Goal: Transaction & Acquisition: Obtain resource

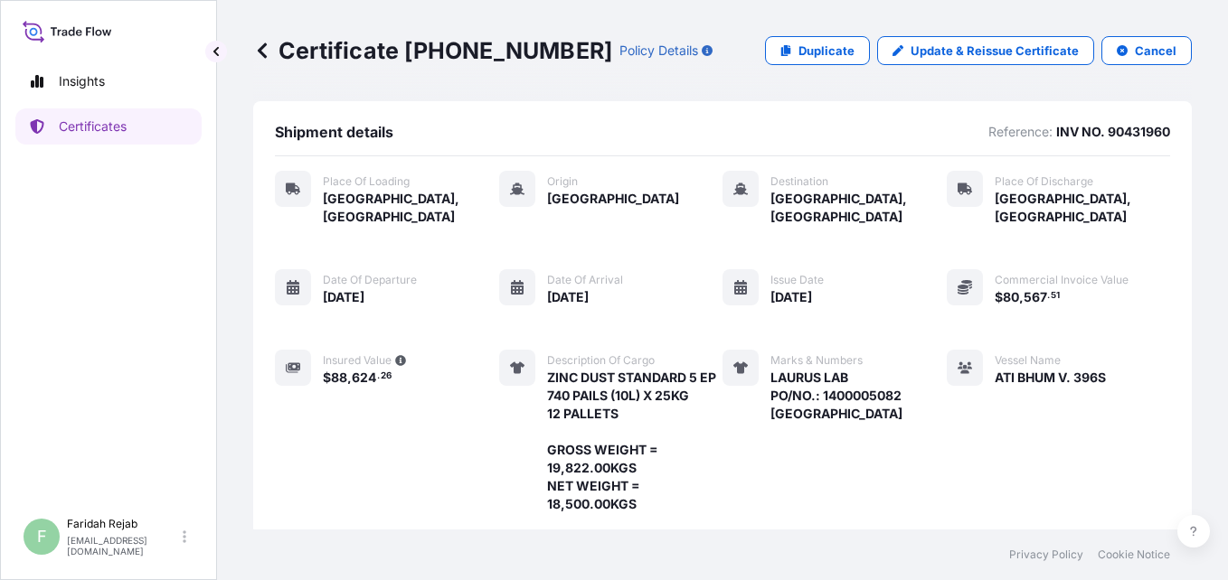
scroll to position [328, 0]
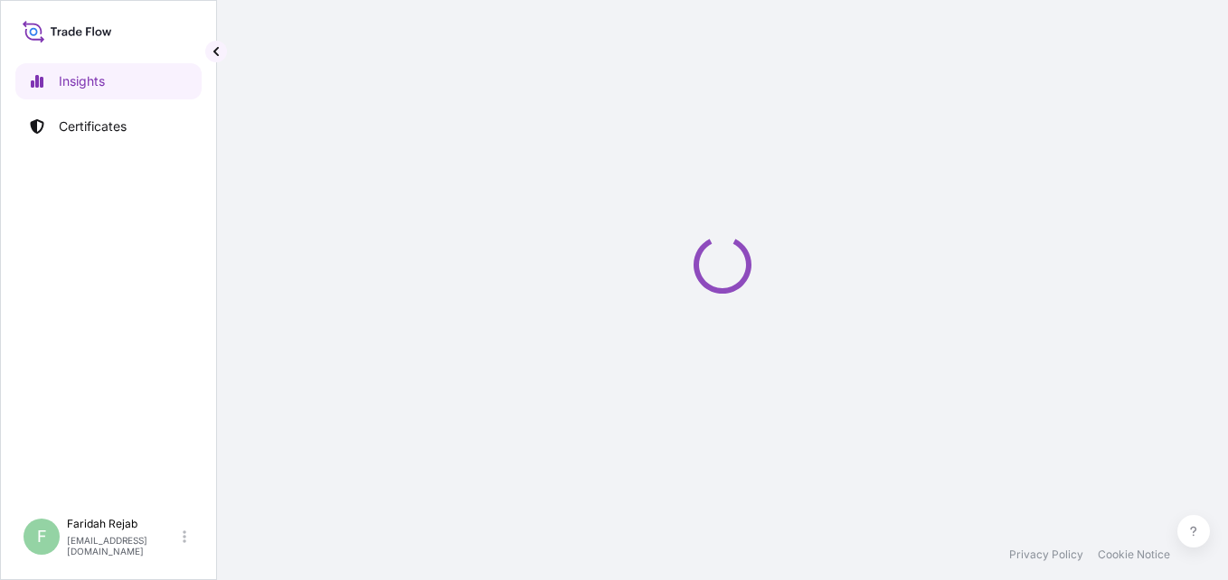
select select "2025"
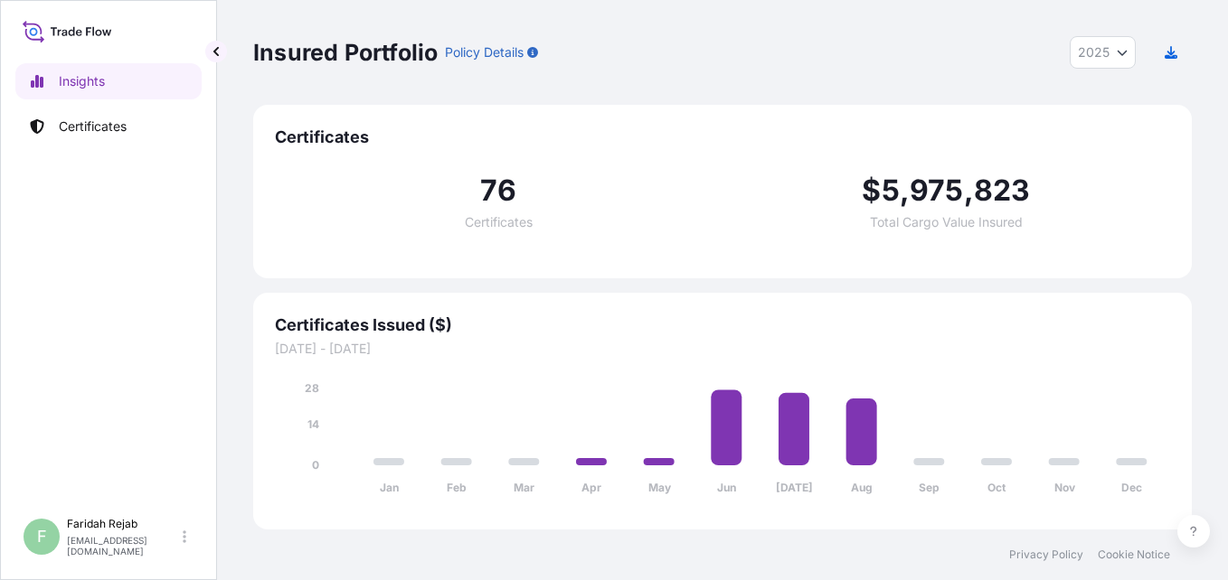
drag, startPoint x: 260, startPoint y: 521, endPoint x: 170, endPoint y: 447, distance: 116.9
click at [260, 521] on div "Certificates Issued ($) [DATE] - [DATE] Jan Feb Mar Apr May Jun [DATE] Aug Sep …" at bounding box center [722, 411] width 939 height 237
click at [116, 122] on p "Certificates" at bounding box center [93, 127] width 68 height 18
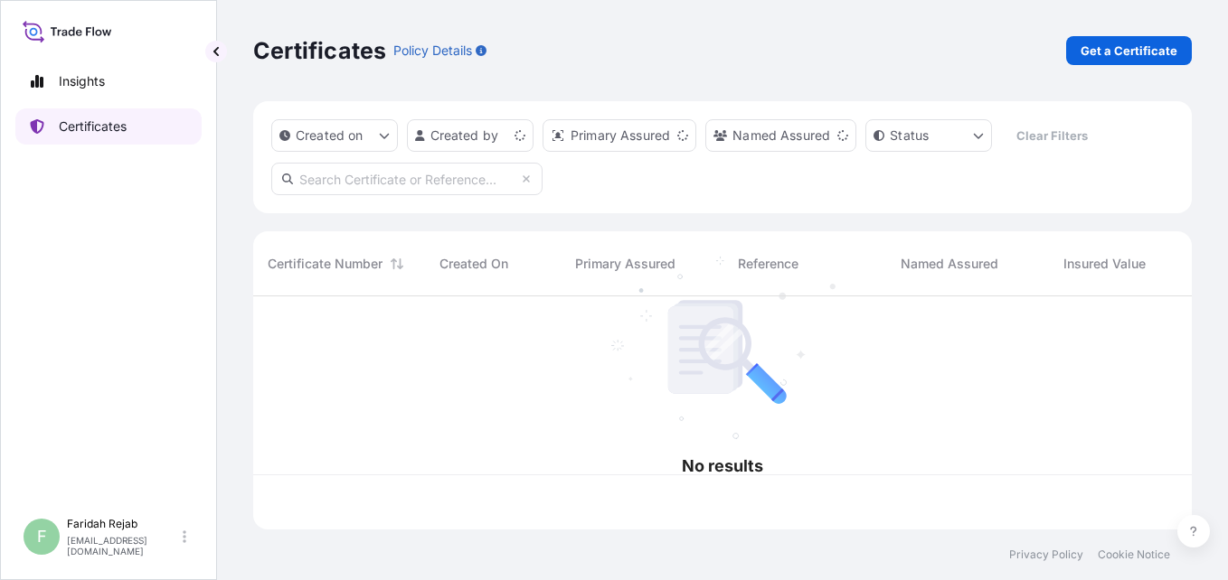
scroll to position [230, 925]
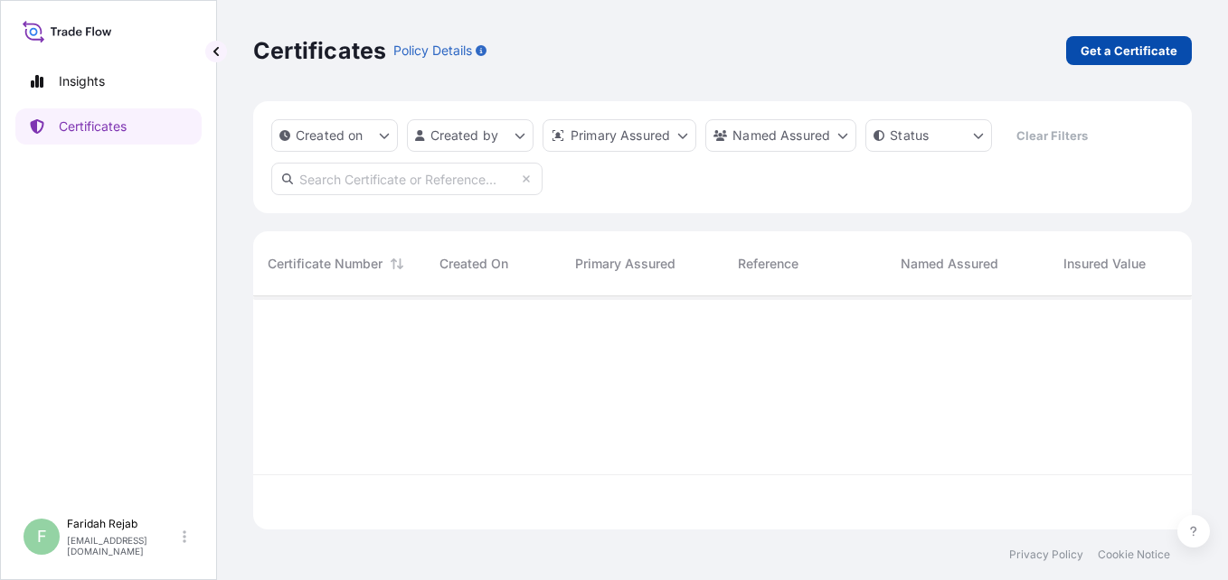
click at [1118, 42] on p "Get a Certificate" at bounding box center [1128, 51] width 97 height 18
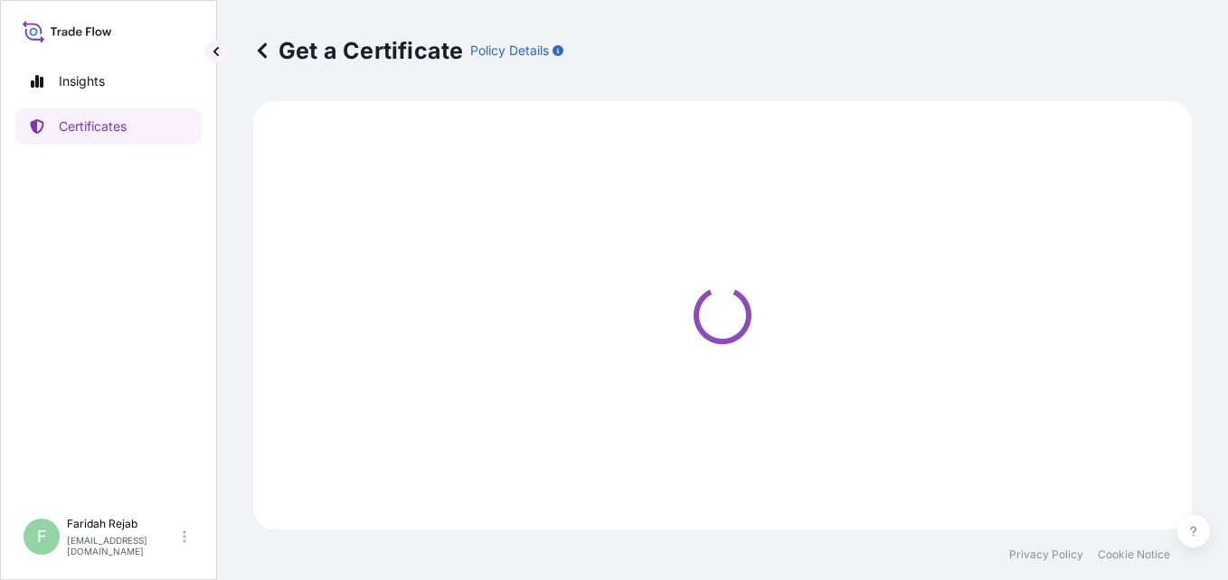
select select "Barge"
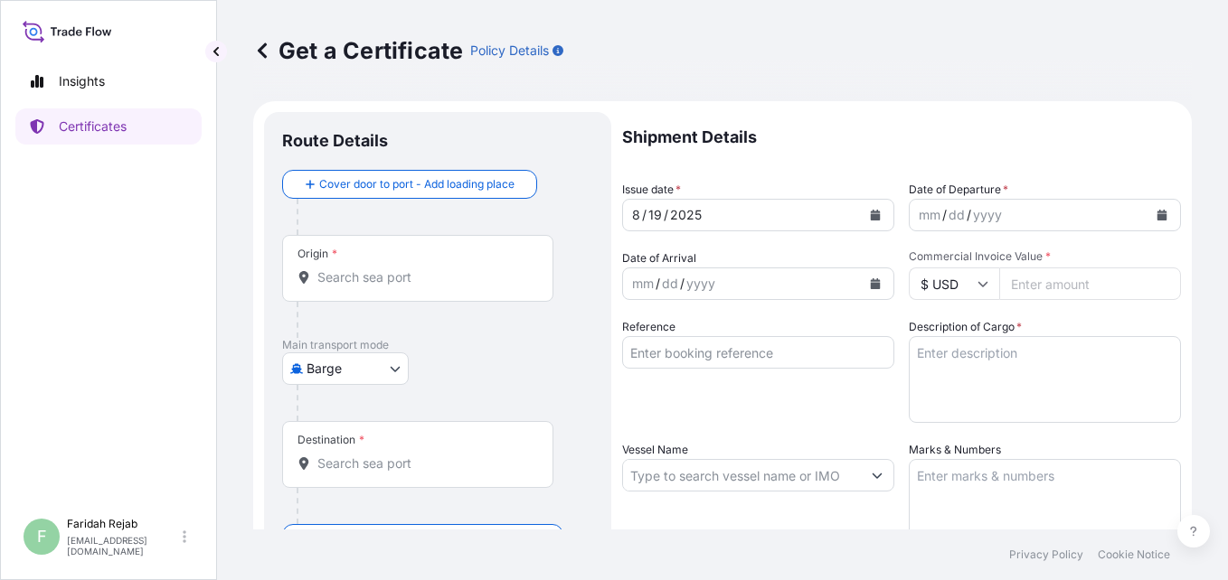
click at [1157, 218] on icon "Calendar" at bounding box center [1162, 215] width 10 height 11
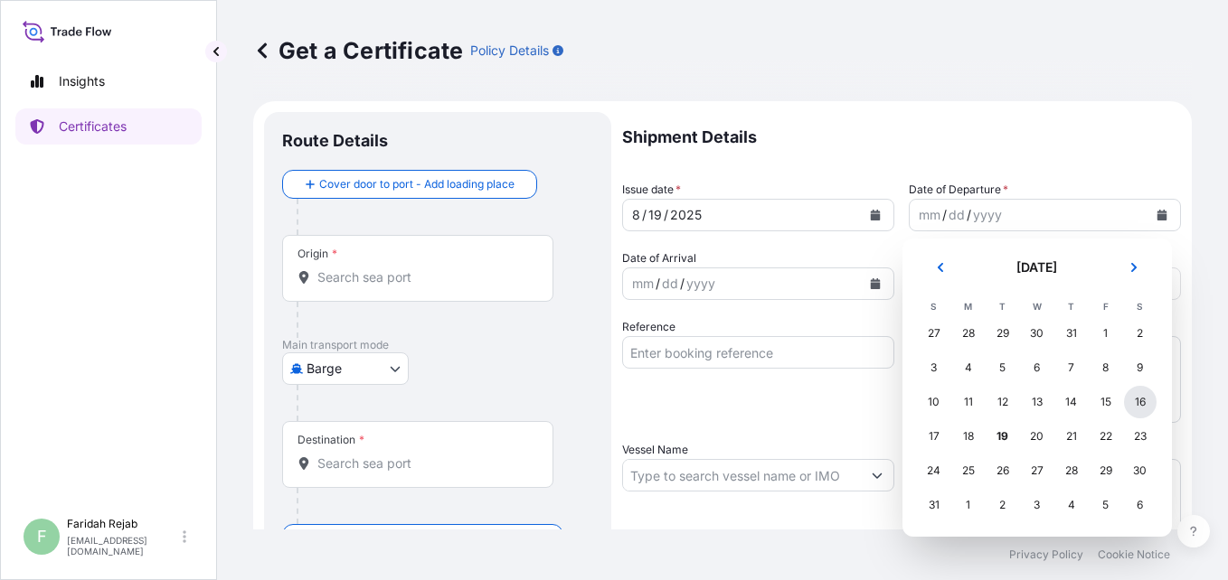
click at [1139, 397] on div "16" at bounding box center [1140, 402] width 33 height 33
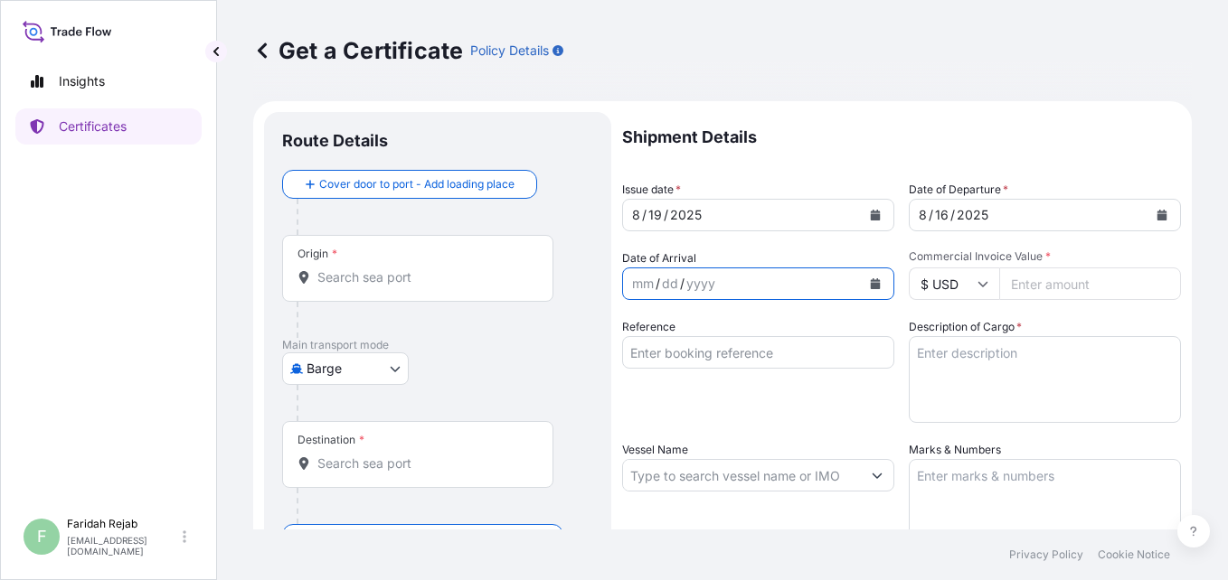
click at [874, 286] on button "Calendar" at bounding box center [875, 283] width 29 height 29
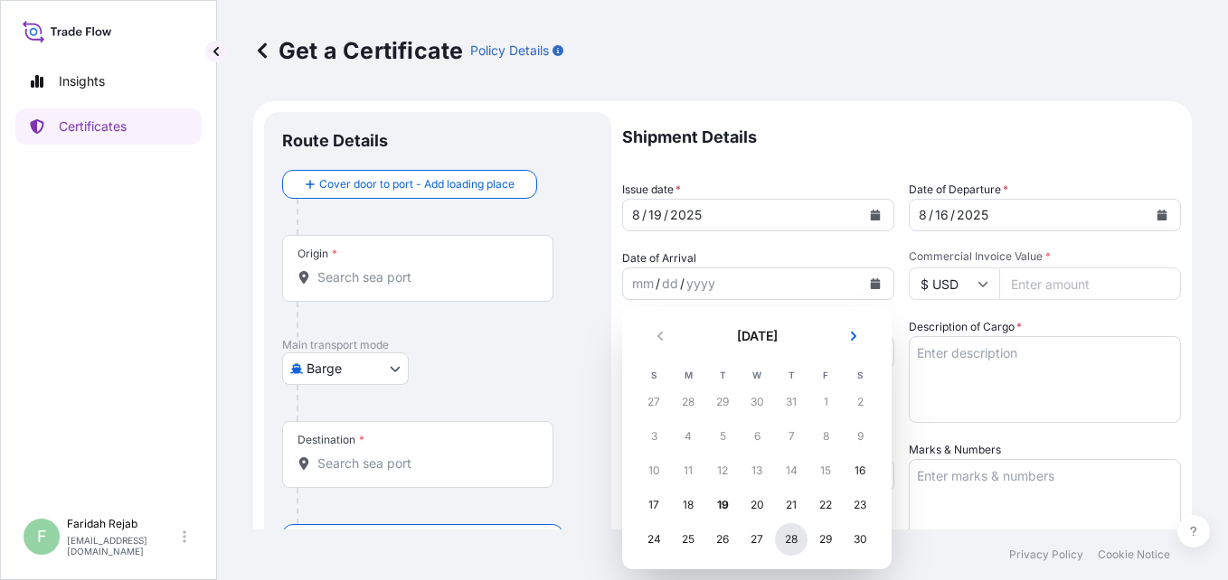
click at [795, 541] on div "28" at bounding box center [791, 540] width 33 height 33
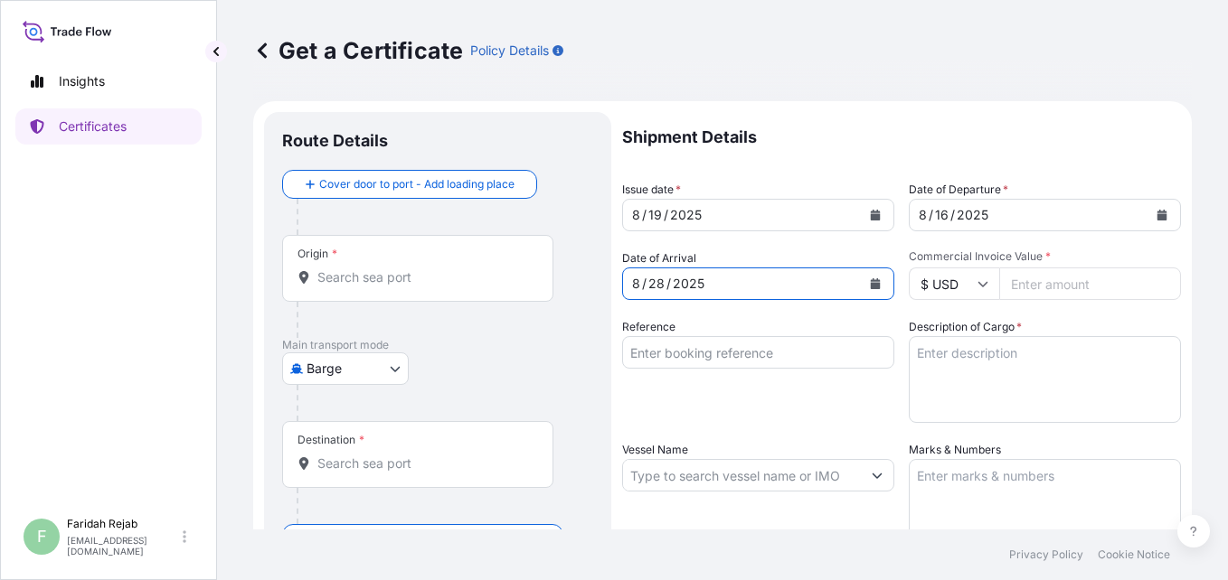
click at [1029, 281] on input "Commercial Invoice Value *" at bounding box center [1090, 284] width 182 height 33
type input "30080.00"
click at [706, 352] on input "Reference" at bounding box center [758, 352] width 272 height 33
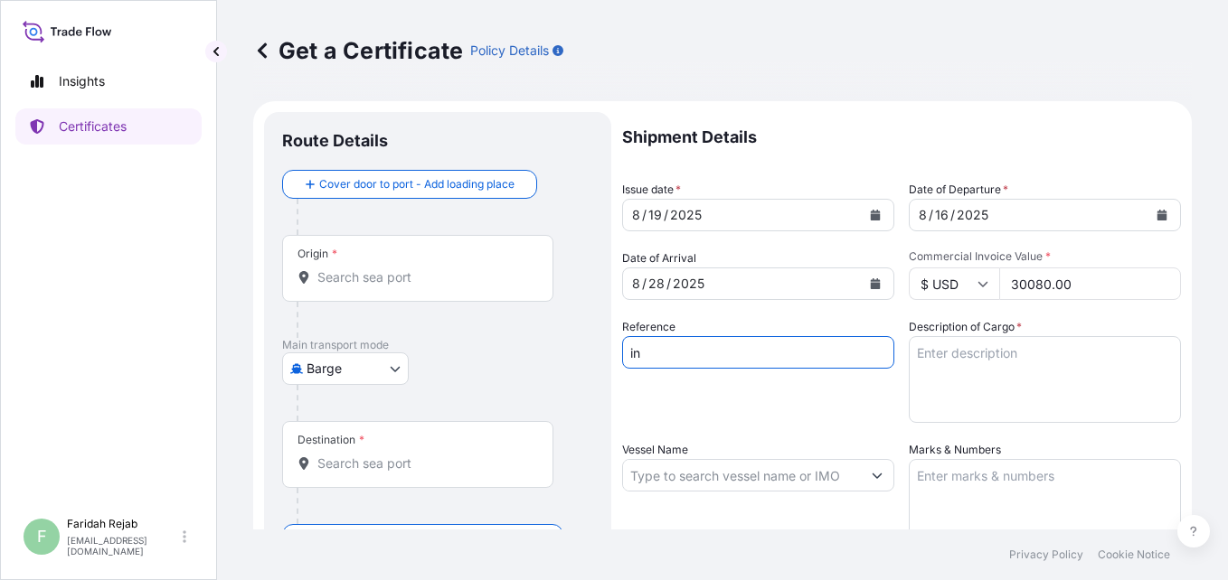
type input "i"
type input "INV . NO. 90431929"
click at [976, 355] on textarea "Description of Cargo *" at bounding box center [1045, 379] width 272 height 87
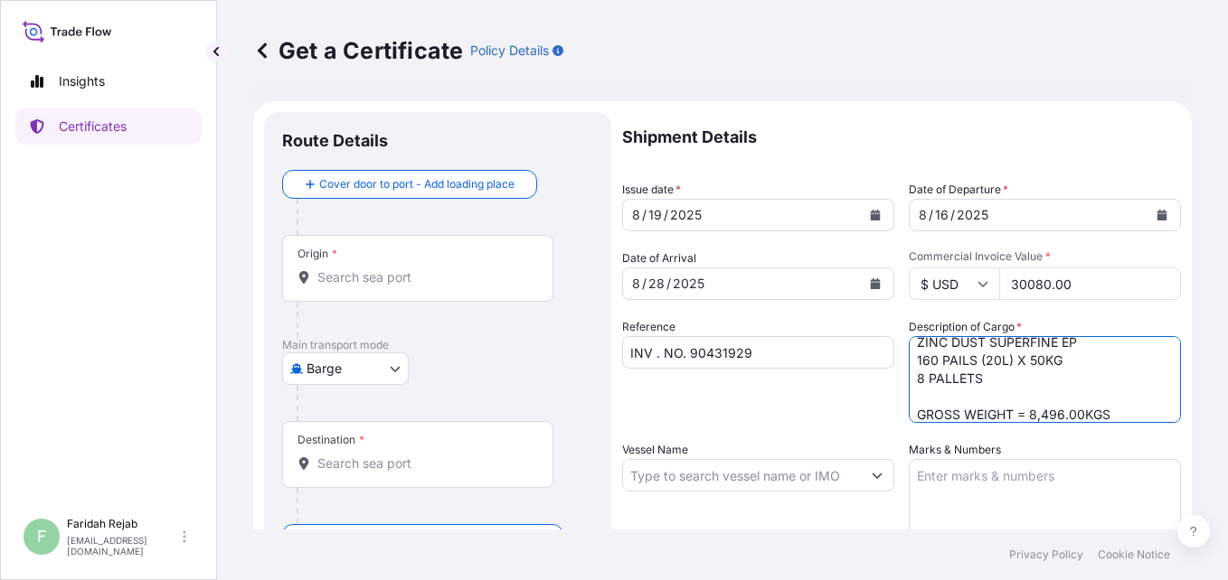
scroll to position [29, 0]
type textarea "ZINC DUST SUPERFINE EP 160 PAILS (20L) X 50KG 8 PALLETS GROSS WEIGHT = 8,496.00…"
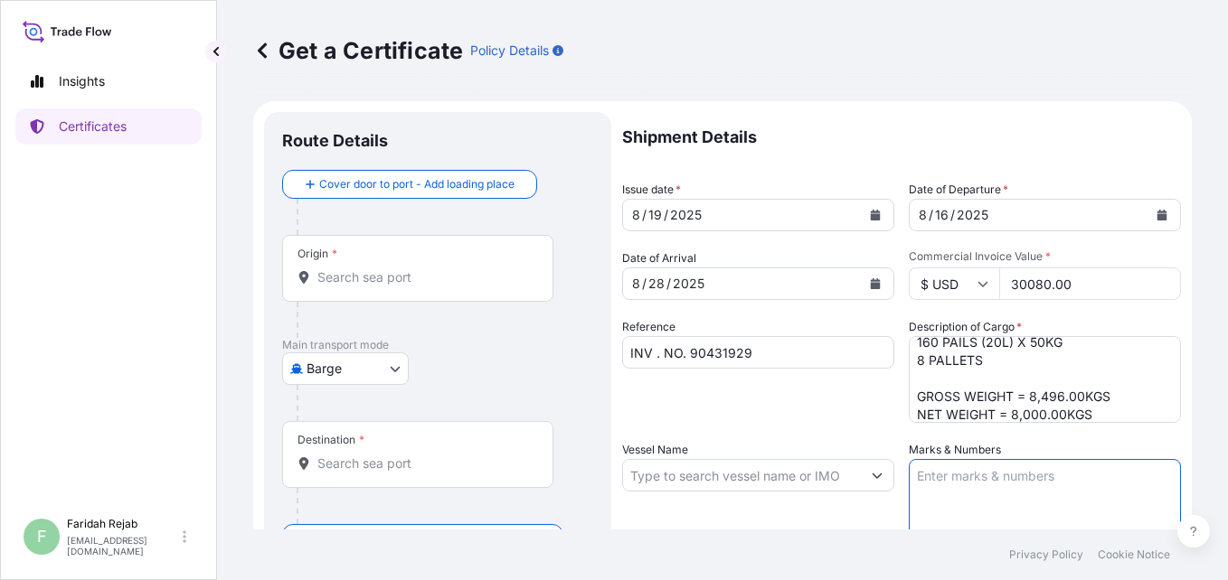
click at [1067, 482] on textarea "Marks & Numbers" at bounding box center [1045, 504] width 272 height 90
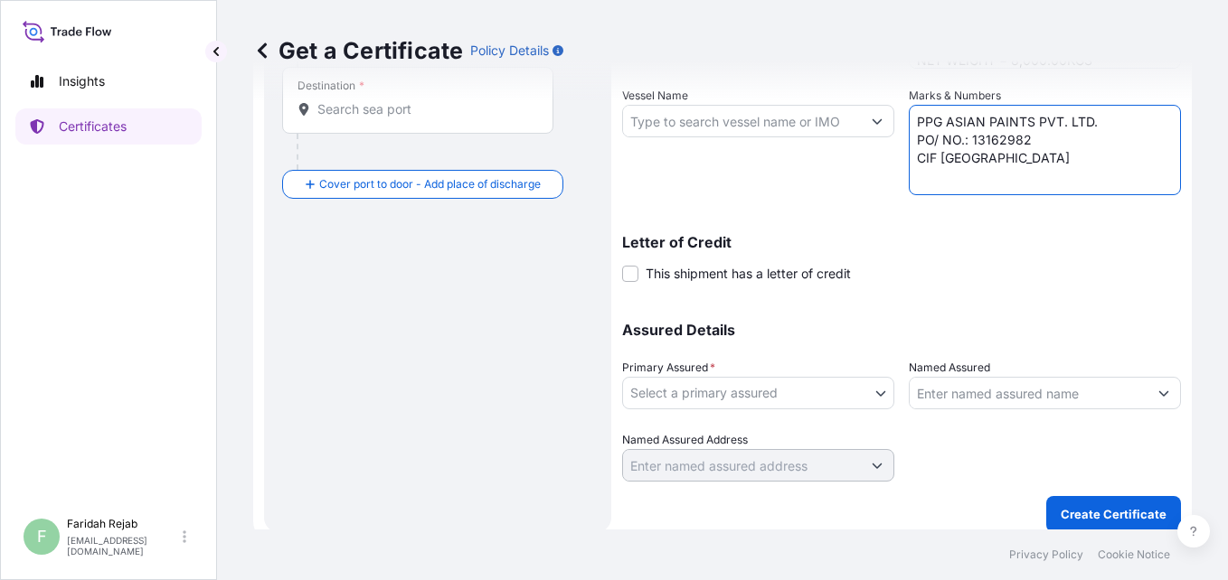
scroll to position [362, 0]
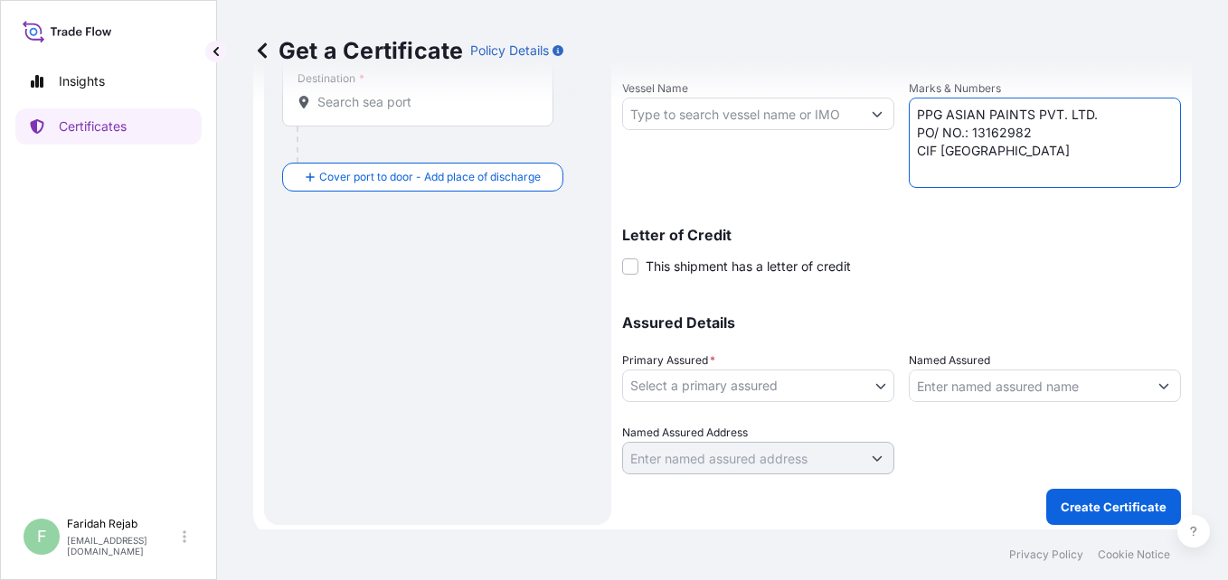
type textarea "PPG ASIAN PAINTS PVT. LTD. PO/ NO.: 13162982 CIF [GEOGRAPHIC_DATA]"
click at [763, 397] on body "Insights Certificates F [PERSON_NAME] [EMAIL_ADDRESS][DOMAIN_NAME] Get a Certif…" at bounding box center [614, 290] width 1228 height 580
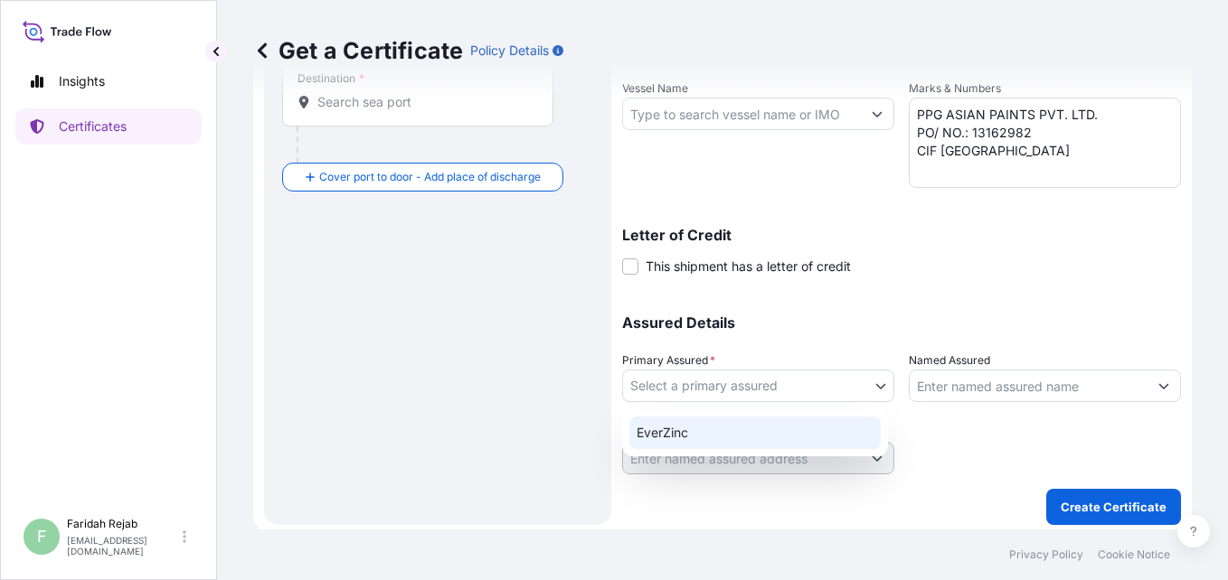
click at [678, 433] on div "EverZinc" at bounding box center [754, 433] width 251 height 33
select select "31493"
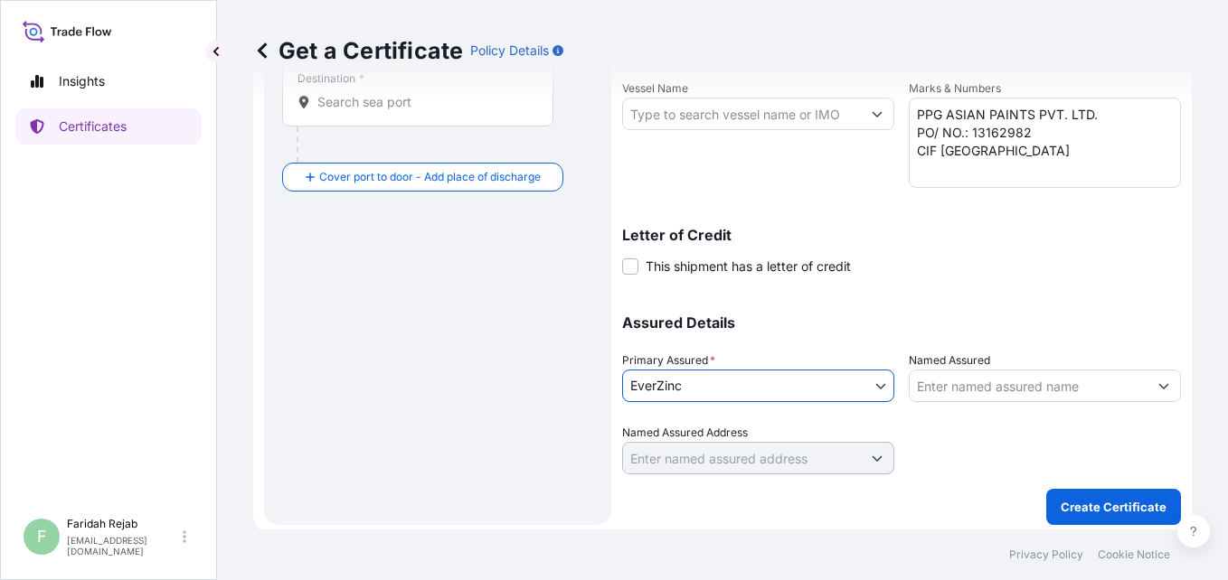
scroll to position [0, 0]
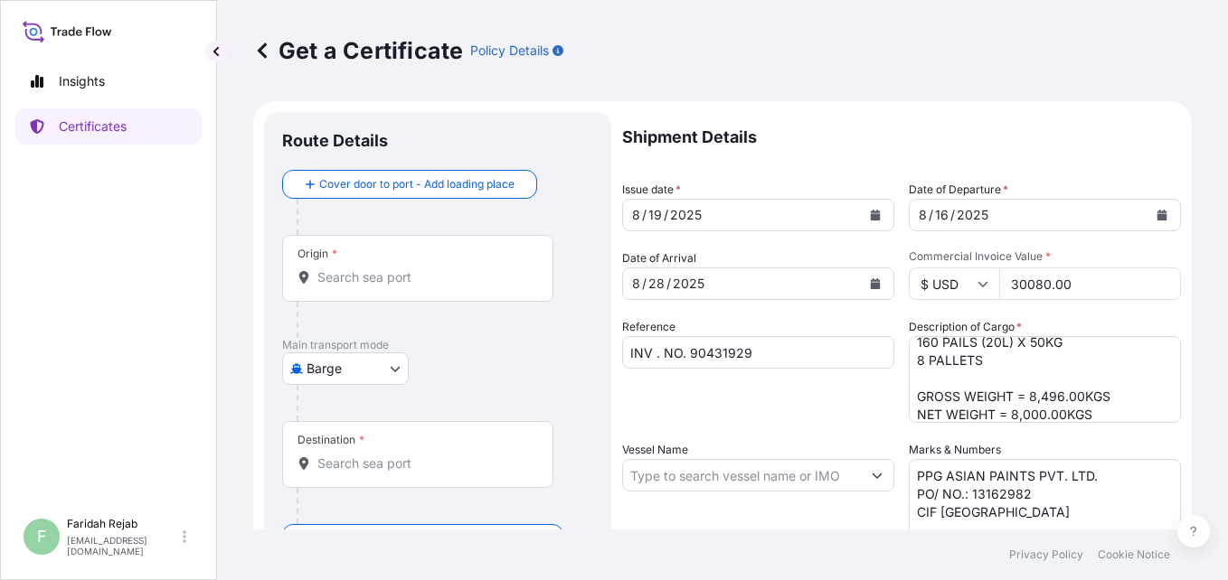
click at [344, 365] on body "Insights Certificates F [PERSON_NAME] [EMAIL_ADDRESS][DOMAIN_NAME] Get a Certif…" at bounding box center [614, 290] width 1228 height 580
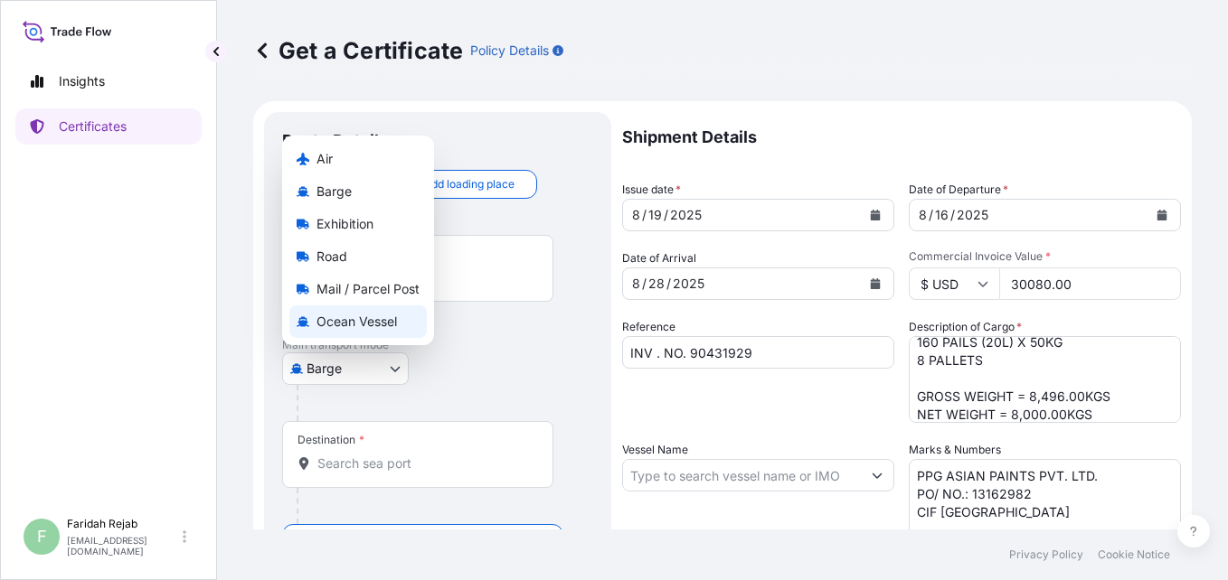
click at [347, 322] on span "Ocean Vessel" at bounding box center [356, 322] width 80 height 18
select select "Ocean Vessel"
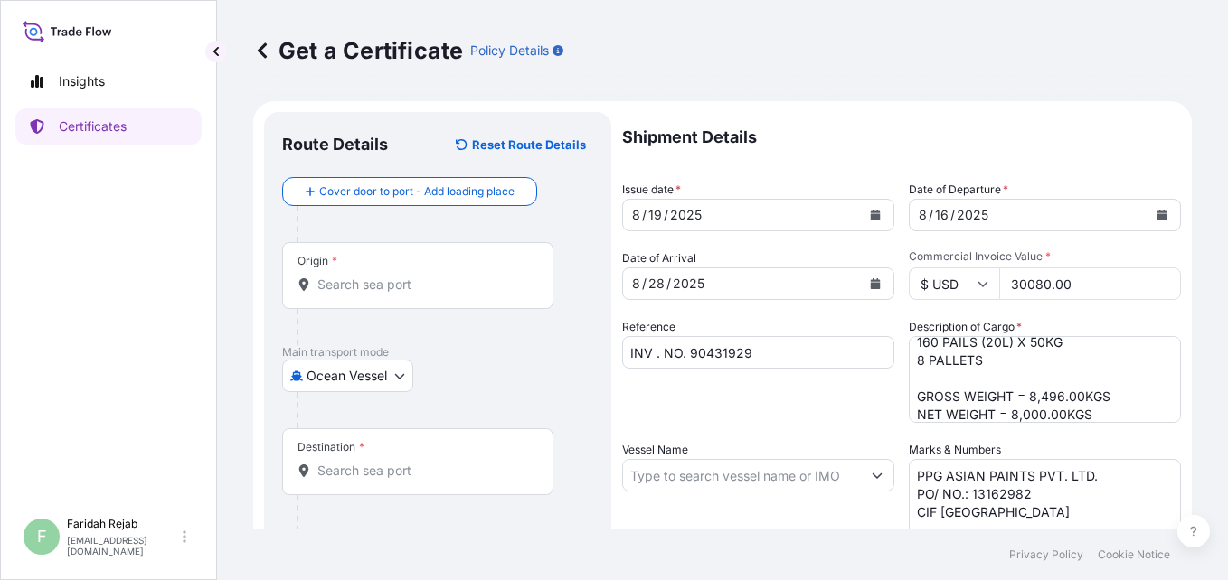
click at [382, 257] on div "Origin *" at bounding box center [417, 275] width 271 height 67
click at [382, 276] on input "Origin *" at bounding box center [423, 285] width 213 height 18
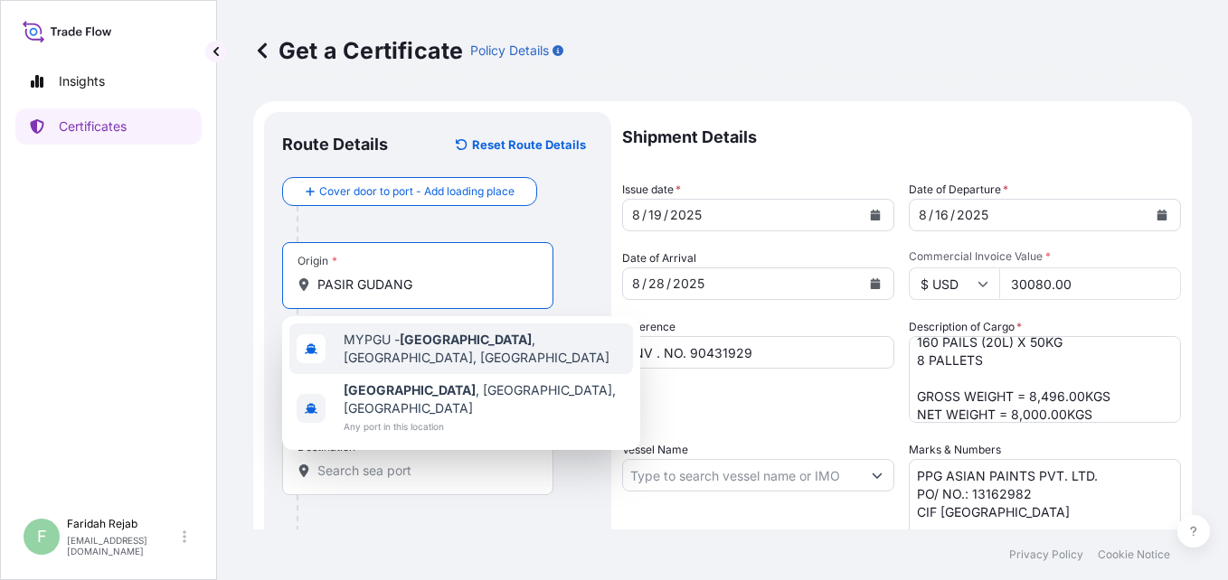
click at [404, 354] on span "MYPGU - [GEOGRAPHIC_DATA] , [GEOGRAPHIC_DATA], [GEOGRAPHIC_DATA]" at bounding box center [485, 349] width 282 height 36
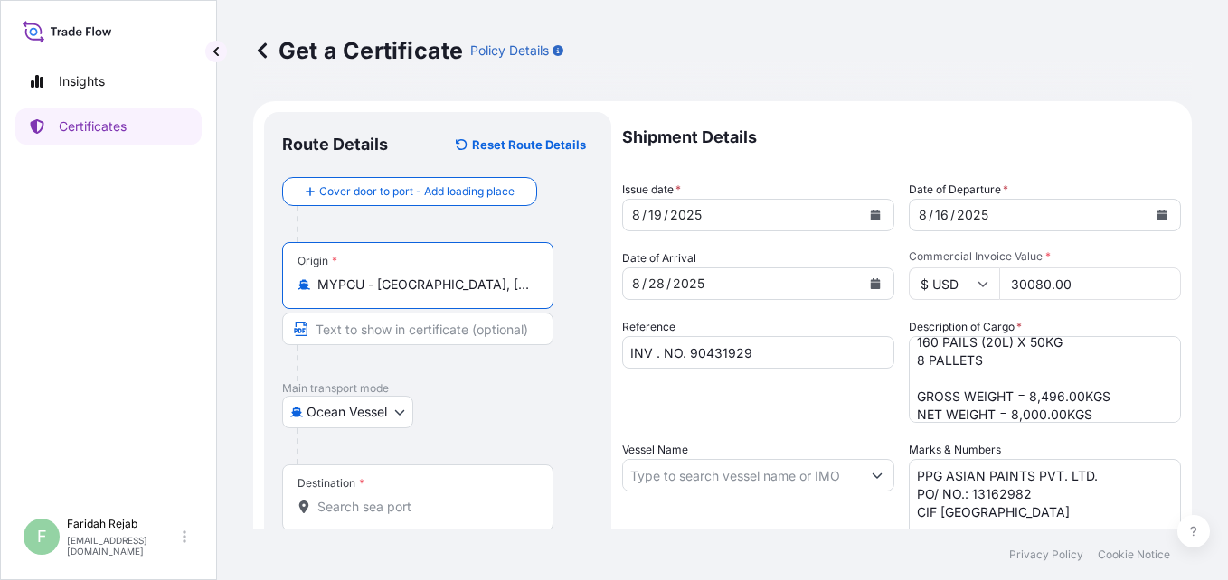
type input "MYPGU - [GEOGRAPHIC_DATA], [GEOGRAPHIC_DATA], [GEOGRAPHIC_DATA]"
click at [394, 502] on input "Destination *" at bounding box center [423, 507] width 213 height 18
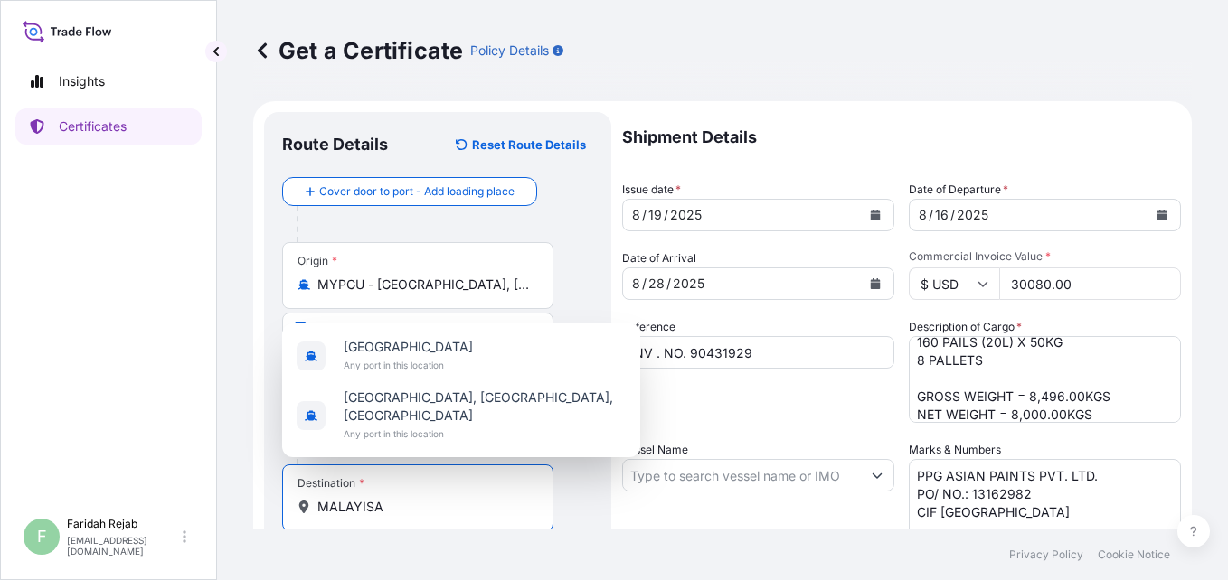
scroll to position [36, 0]
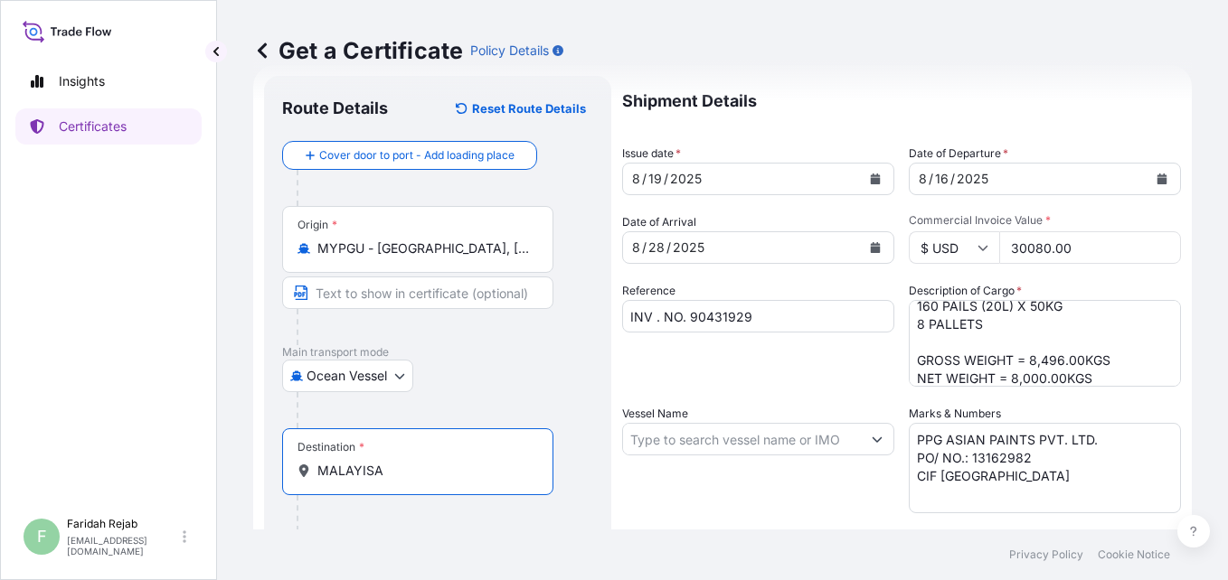
click at [398, 472] on input "MALAYISA" at bounding box center [423, 471] width 213 height 18
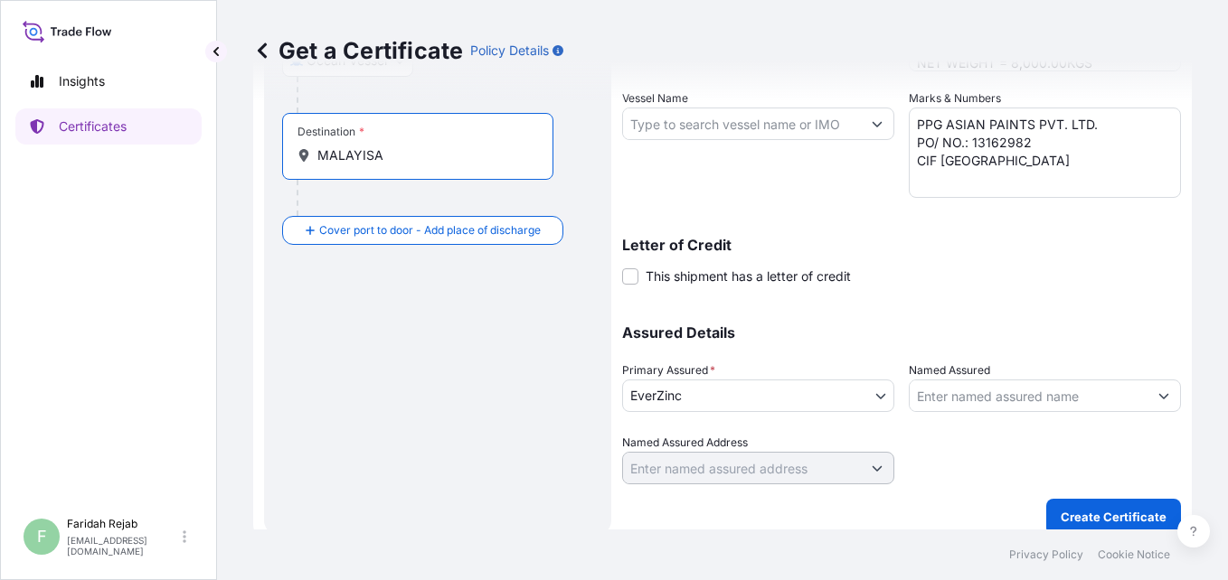
scroll to position [368, 0]
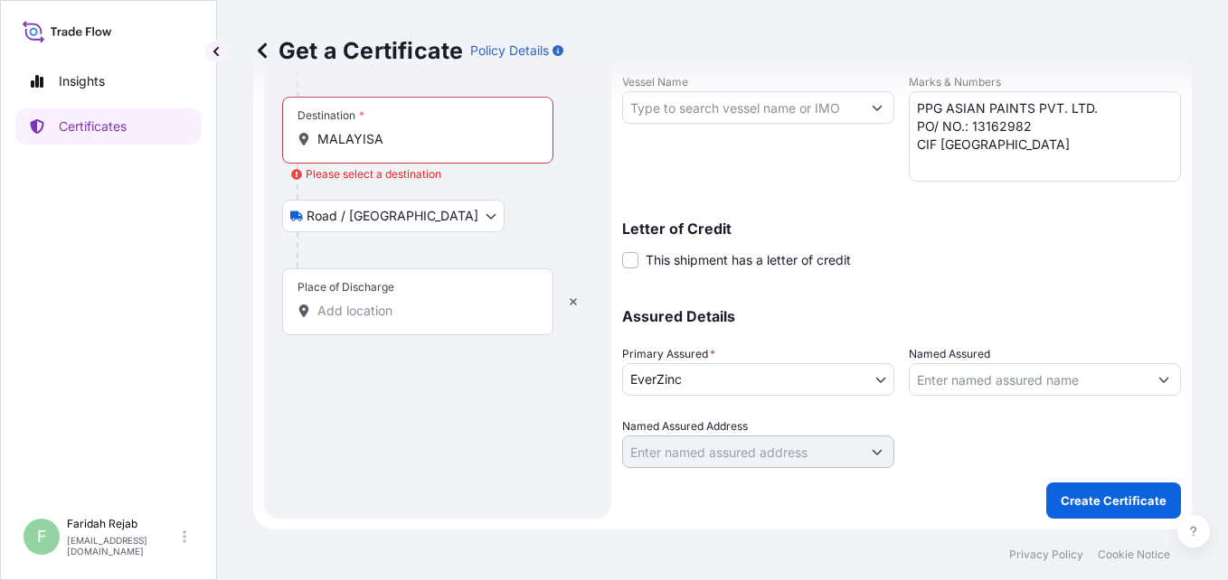
click at [377, 300] on div "Place of Discharge" at bounding box center [417, 302] width 271 height 67
click at [377, 302] on input "Place of Discharge" at bounding box center [423, 311] width 213 height 18
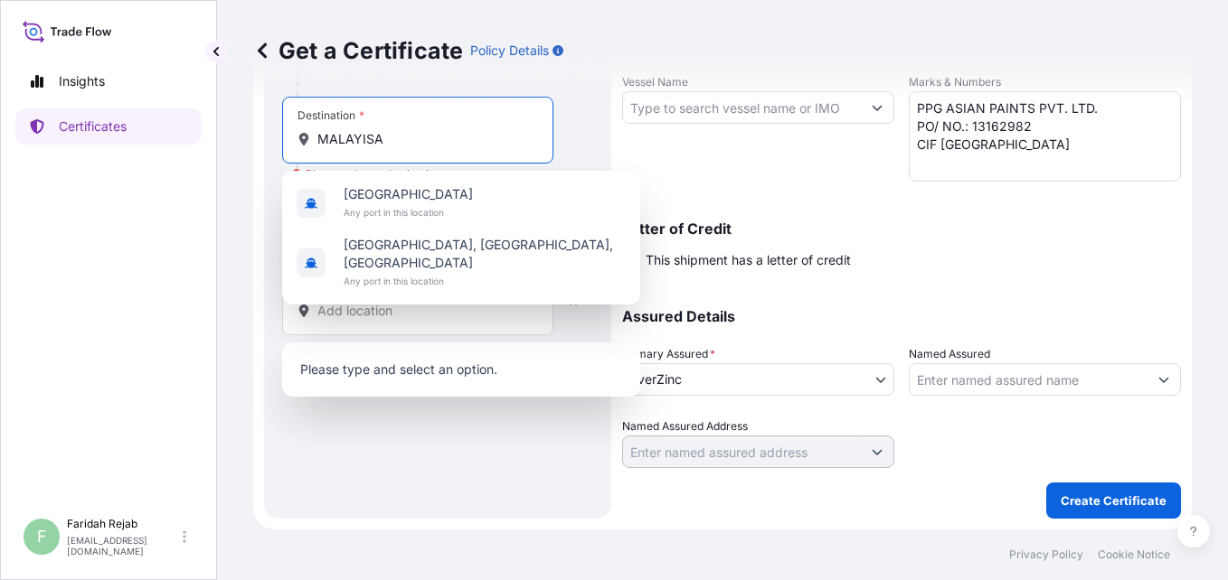
click at [388, 144] on input "MALAYISA" at bounding box center [423, 139] width 213 height 18
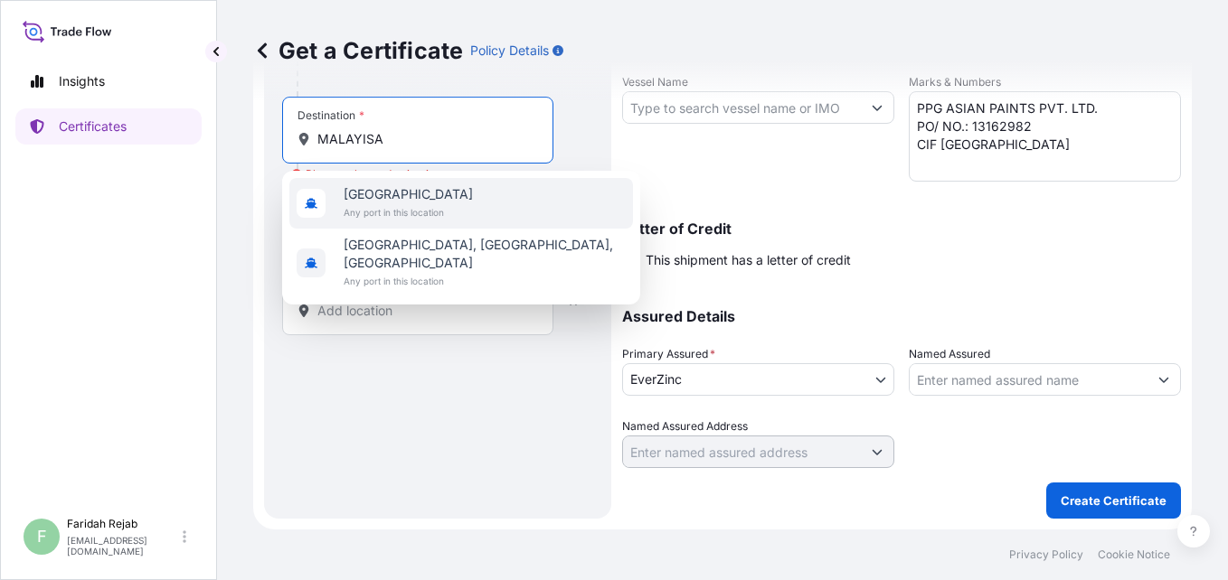
click at [403, 201] on span "[GEOGRAPHIC_DATA]" at bounding box center [408, 194] width 129 height 18
type input "[GEOGRAPHIC_DATA]"
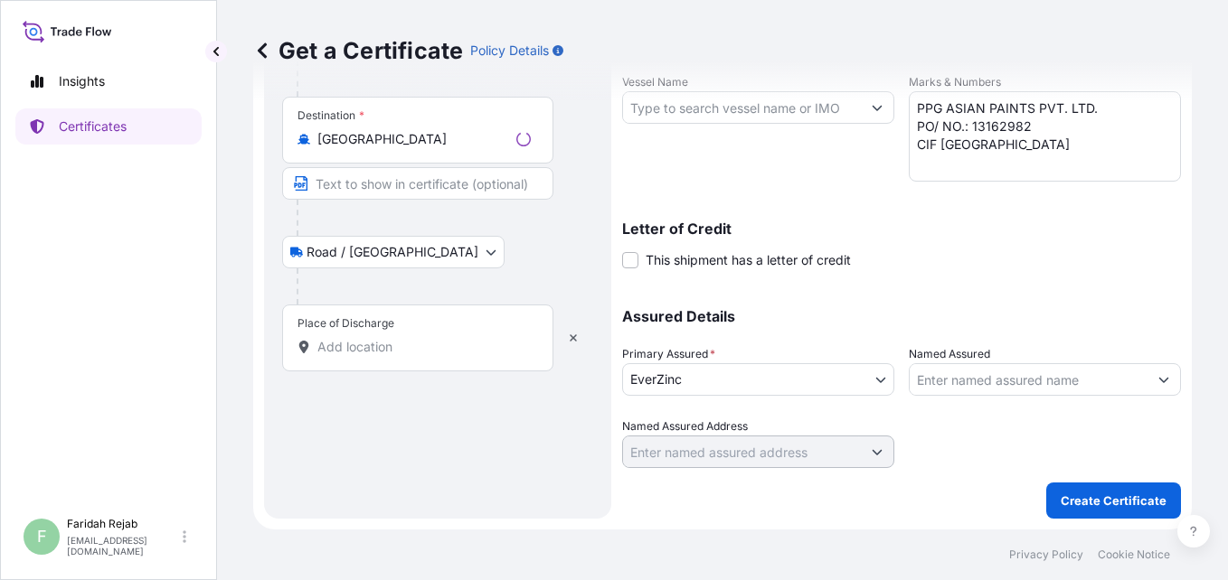
click at [419, 326] on div "Place of Discharge" at bounding box center [417, 338] width 271 height 67
click at [419, 338] on input "Place of Discharge" at bounding box center [423, 347] width 213 height 18
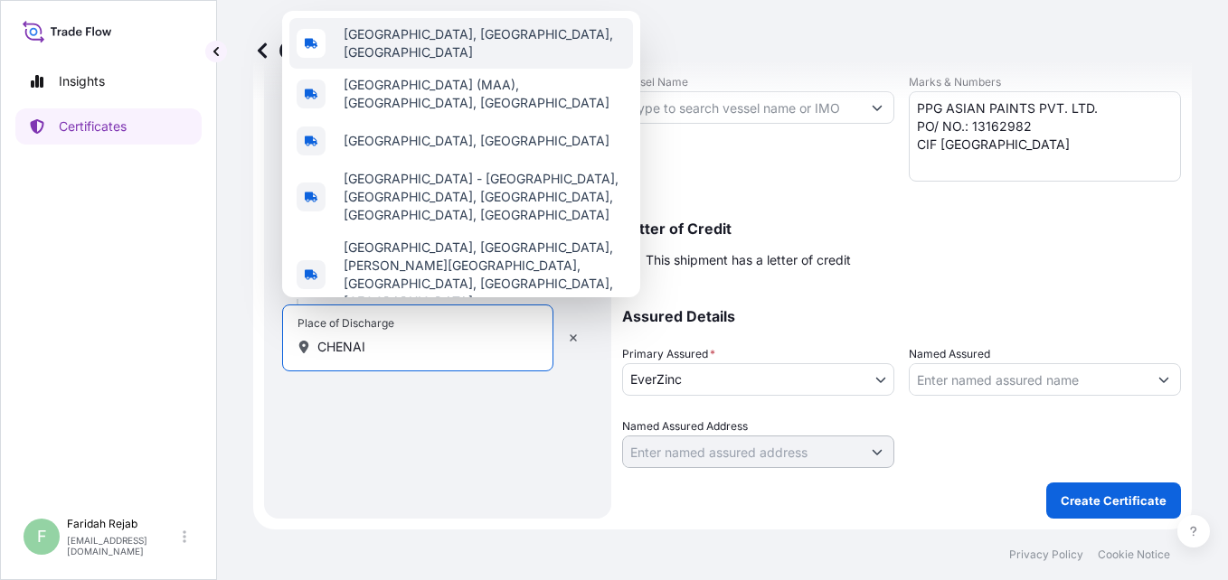
click at [420, 40] on span "[GEOGRAPHIC_DATA], [GEOGRAPHIC_DATA], [GEOGRAPHIC_DATA]" at bounding box center [485, 43] width 282 height 36
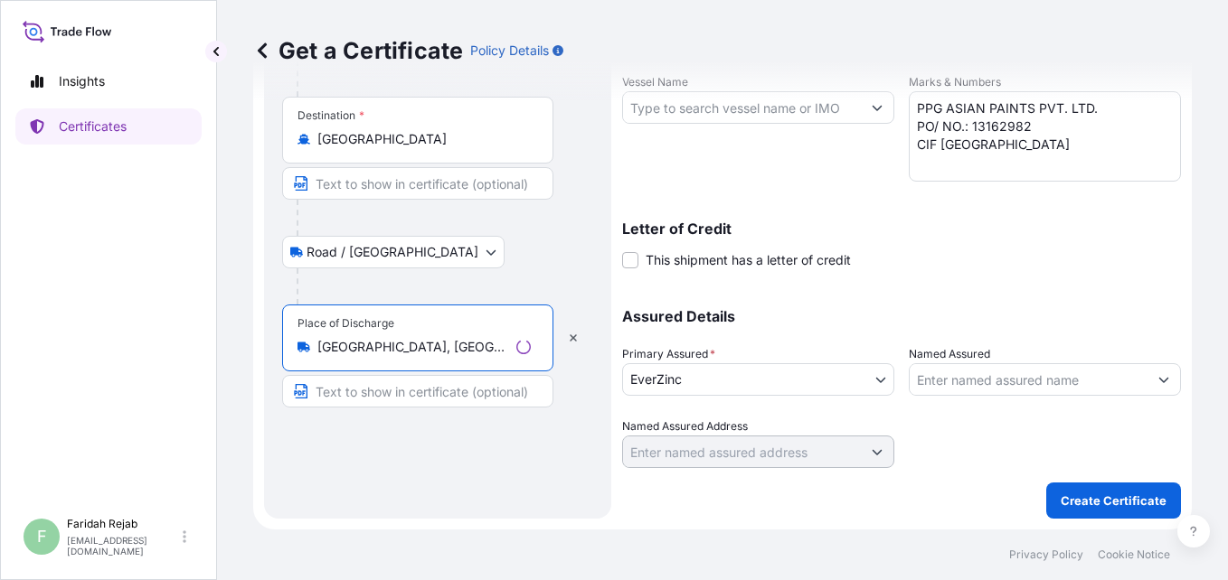
type input "[GEOGRAPHIC_DATA], [GEOGRAPHIC_DATA], [GEOGRAPHIC_DATA]"
click at [435, 401] on input "Text to appear on certificate" at bounding box center [417, 391] width 271 height 33
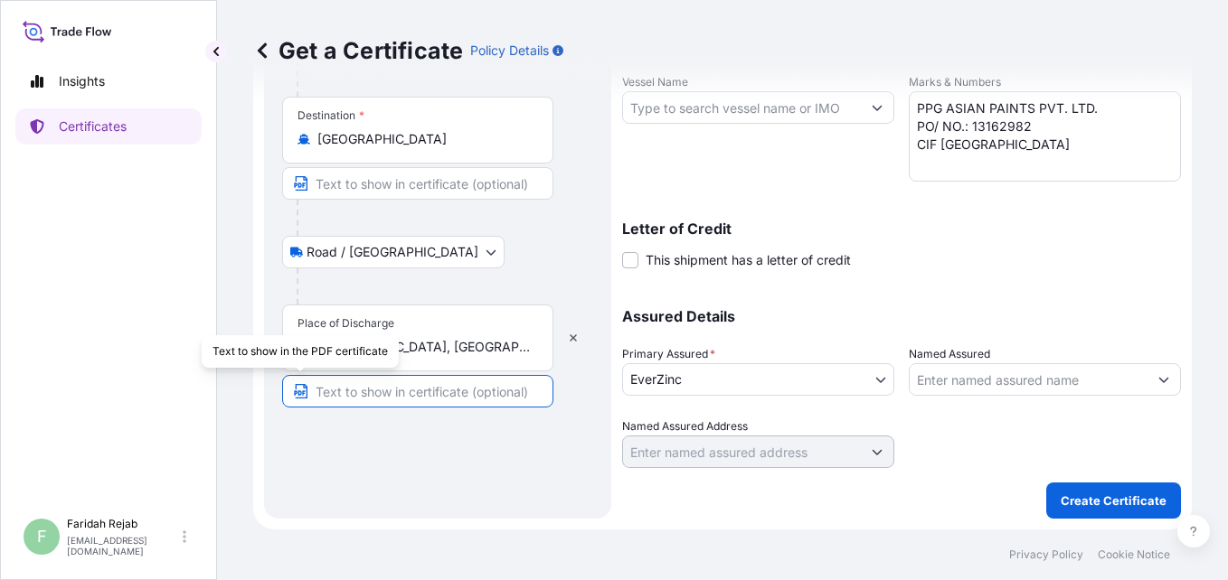
click at [301, 397] on icon "button" at bounding box center [300, 391] width 14 height 14
click at [404, 400] on input "Text to appear on certificate" at bounding box center [417, 391] width 271 height 33
click at [572, 336] on icon "button" at bounding box center [573, 338] width 7 height 7
select select "Road / [GEOGRAPHIC_DATA]"
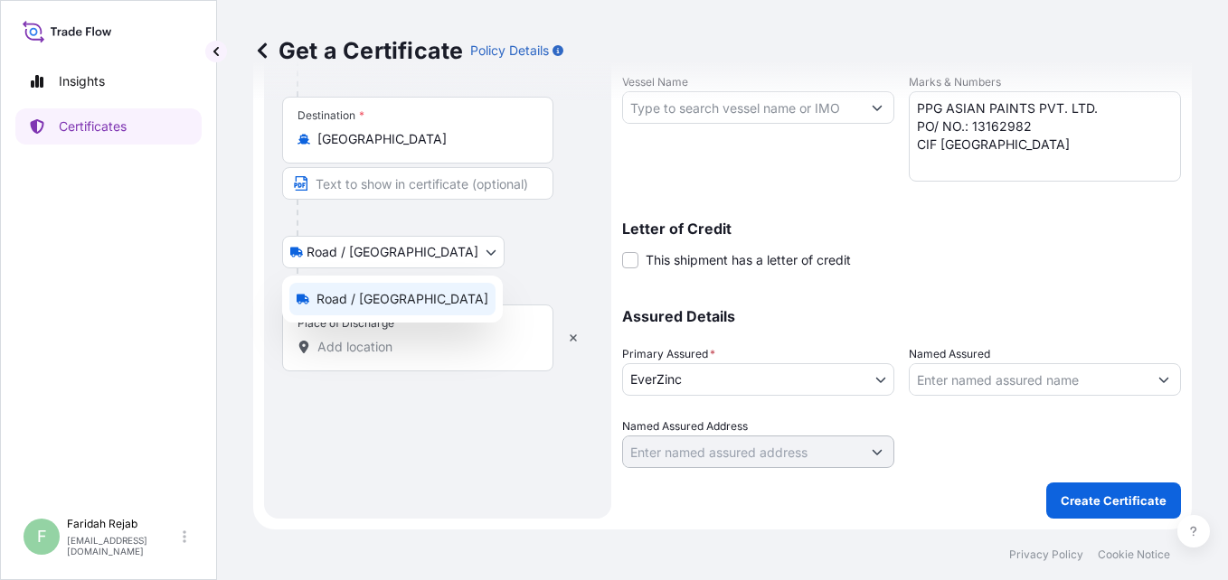
click at [331, 259] on body "Insights Certificates F [PERSON_NAME] [EMAIL_ADDRESS][DOMAIN_NAME] Get a Certif…" at bounding box center [614, 290] width 1228 height 580
click at [399, 250] on body "Insights Certificates F [PERSON_NAME] [EMAIL_ADDRESS][DOMAIN_NAME] Get a Certif…" at bounding box center [614, 290] width 1228 height 580
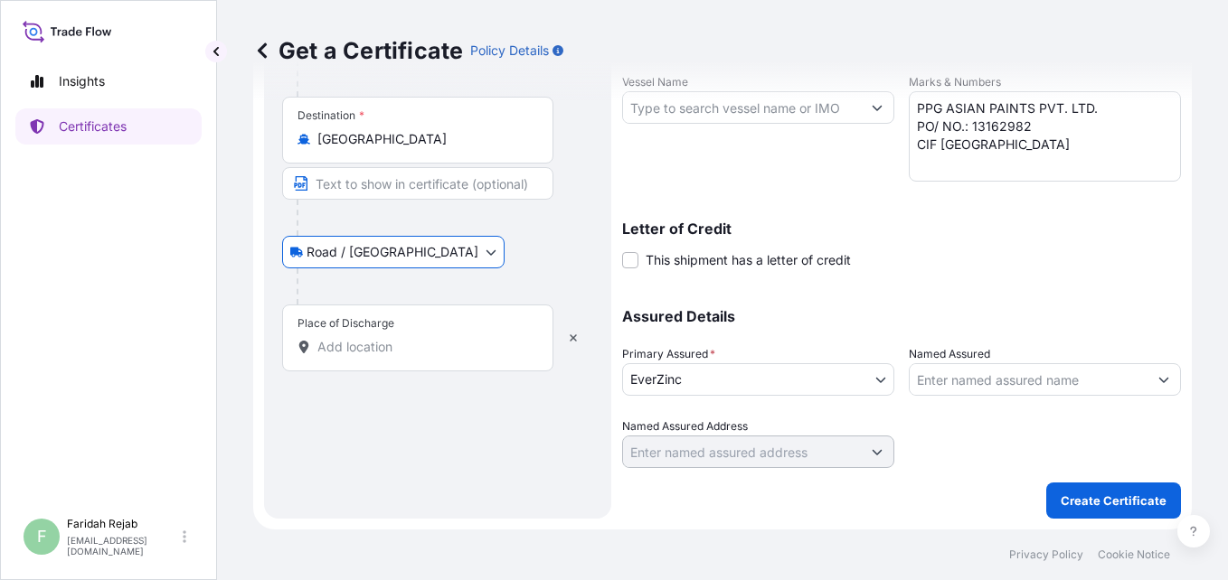
click at [351, 346] on input "Place of Discharge" at bounding box center [423, 347] width 213 height 18
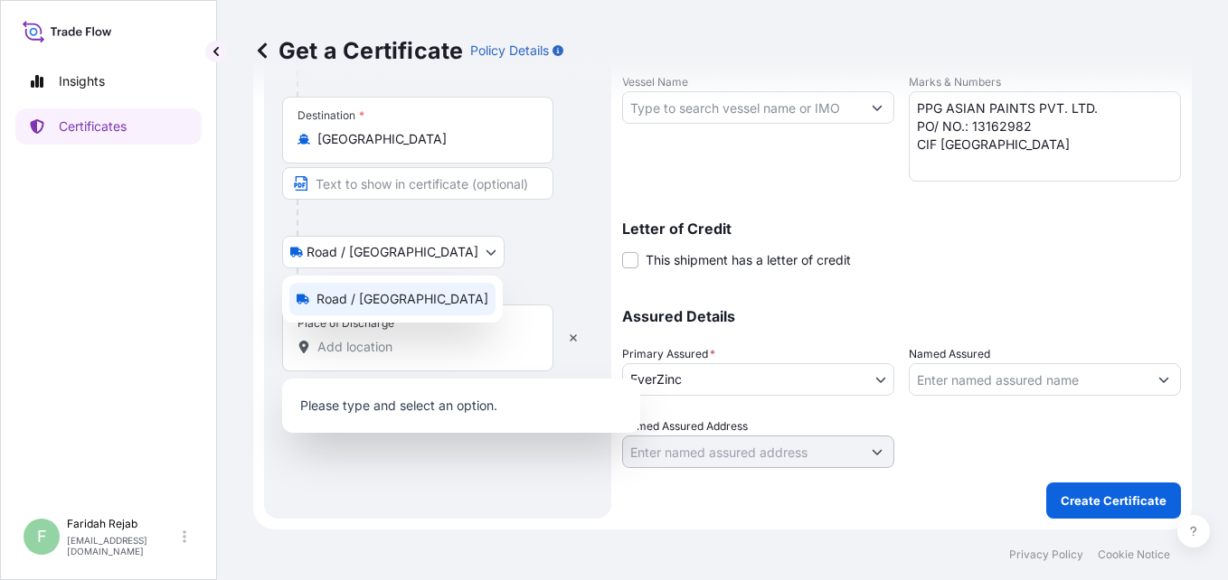
click at [291, 251] on body "0 options available. Insights Certificates F [PERSON_NAME] [EMAIL_ADDRESS][DOMA…" at bounding box center [614, 290] width 1228 height 580
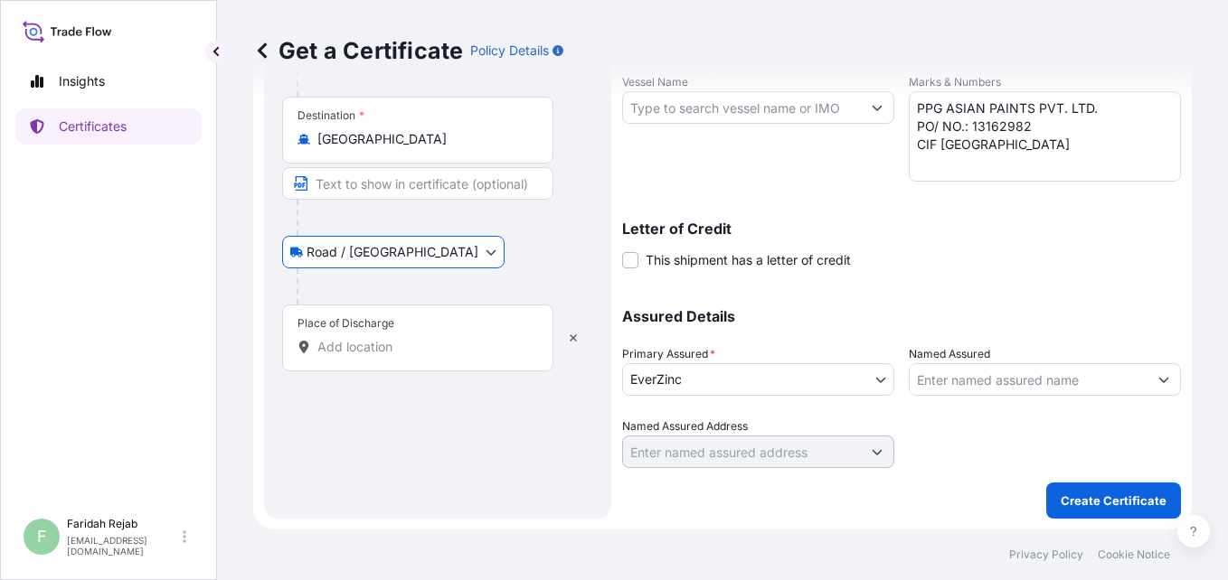
click at [354, 332] on div "Place of Discharge" at bounding box center [417, 338] width 271 height 67
click at [354, 338] on input "Place of Discharge" at bounding box center [423, 347] width 213 height 18
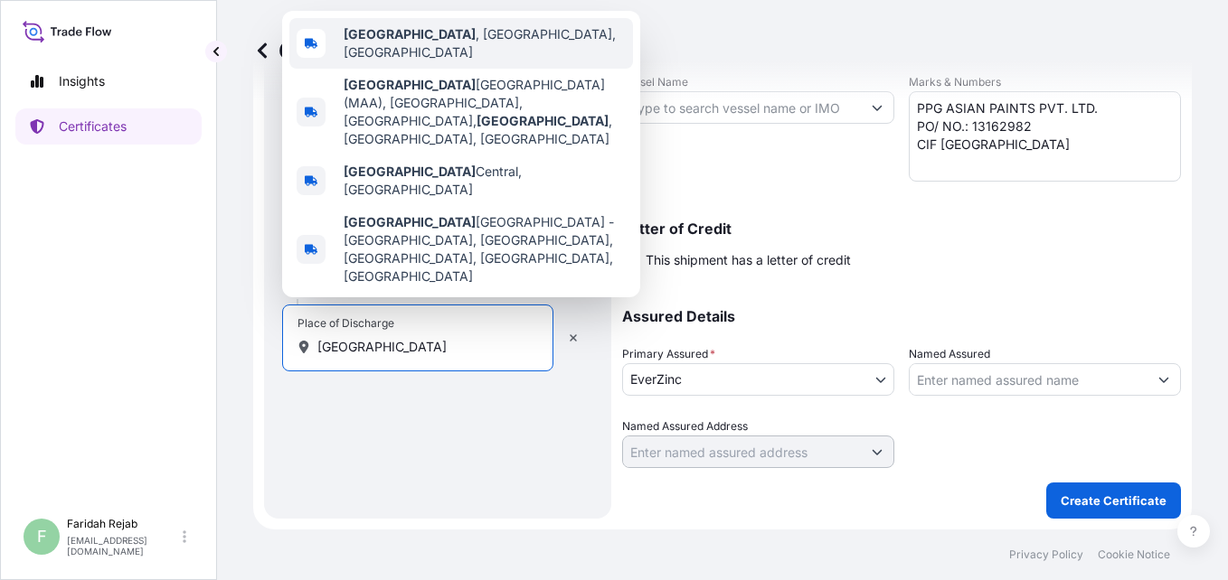
click at [404, 33] on span "[GEOGRAPHIC_DATA] , [GEOGRAPHIC_DATA], [GEOGRAPHIC_DATA]" at bounding box center [485, 43] width 282 height 36
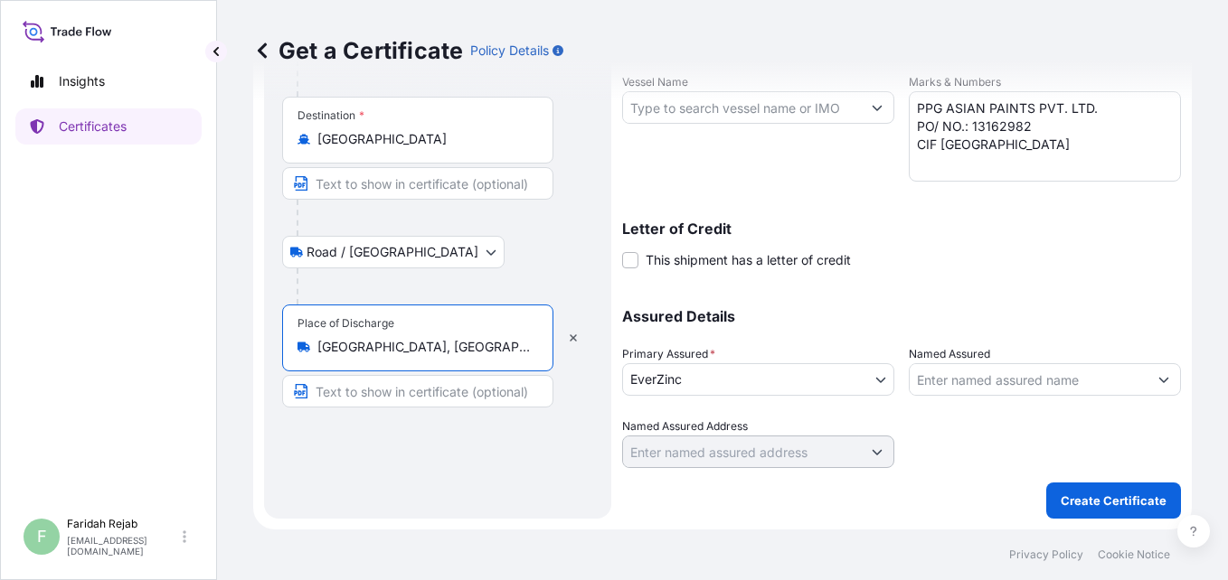
type input "[GEOGRAPHIC_DATA], [GEOGRAPHIC_DATA], [GEOGRAPHIC_DATA]"
click at [392, 397] on input "Text to appear on certificate" at bounding box center [417, 391] width 271 height 33
click at [346, 402] on input "Text to appear on certificate" at bounding box center [417, 391] width 271 height 33
click at [675, 103] on input "Vessel Name" at bounding box center [742, 107] width 238 height 33
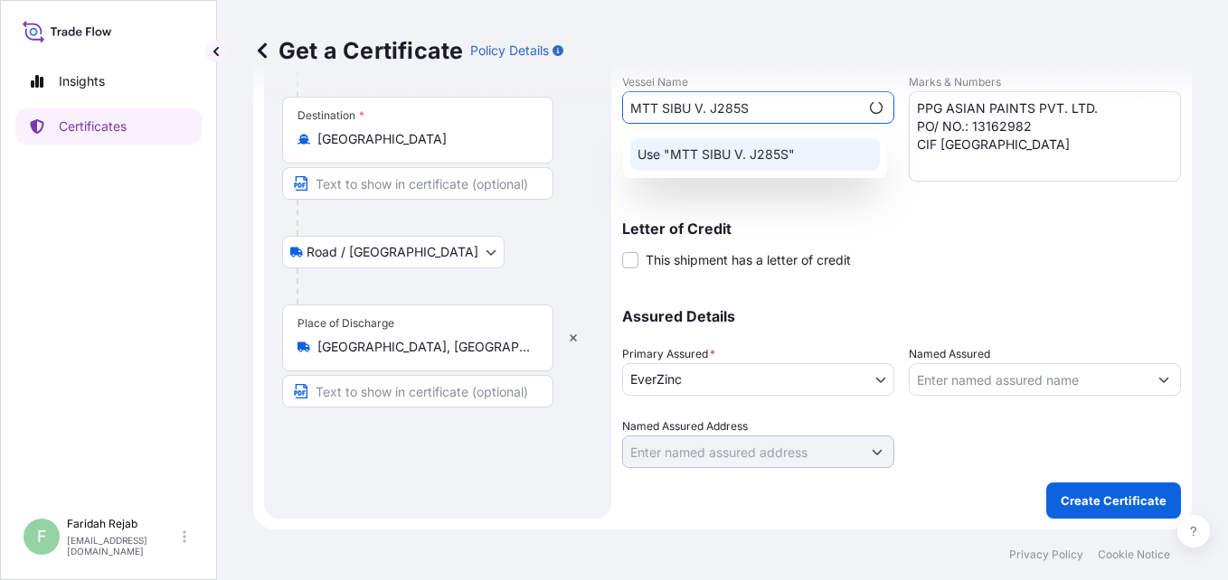
click at [788, 166] on div "Use "MTT SIBU V. J285S"" at bounding box center [755, 154] width 250 height 33
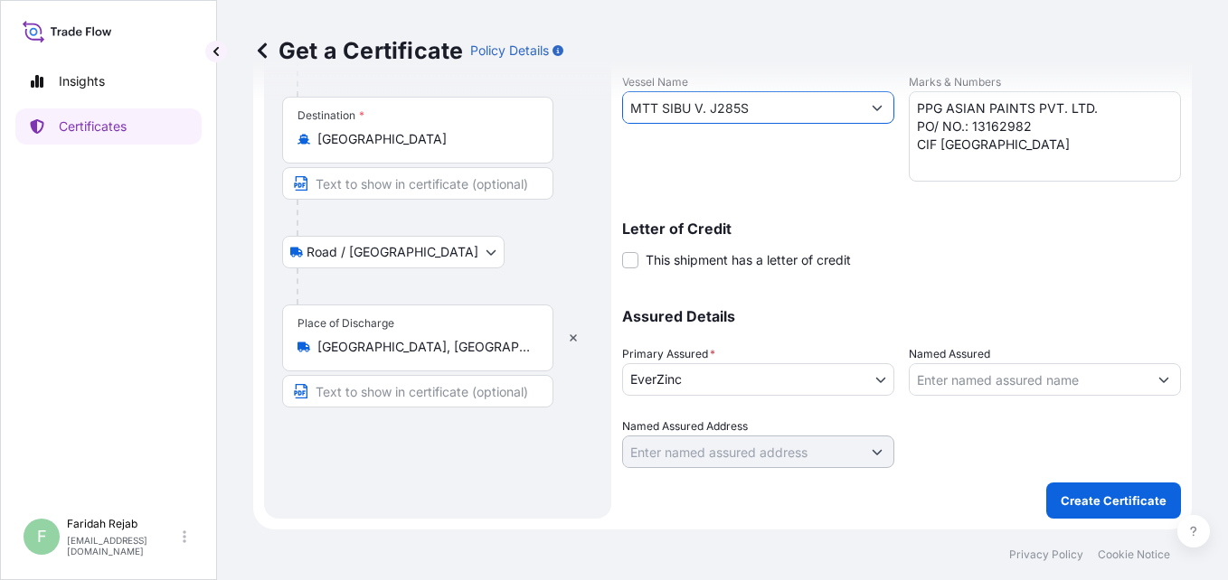
type input "MTT SIBU V. J285S"
click at [497, 367] on div "Place of Discharge [GEOGRAPHIC_DATA], [GEOGRAPHIC_DATA], [GEOGRAPHIC_DATA]" at bounding box center [417, 338] width 271 height 67
click at [497, 356] on input "[GEOGRAPHIC_DATA], [GEOGRAPHIC_DATA], [GEOGRAPHIC_DATA]" at bounding box center [423, 347] width 213 height 18
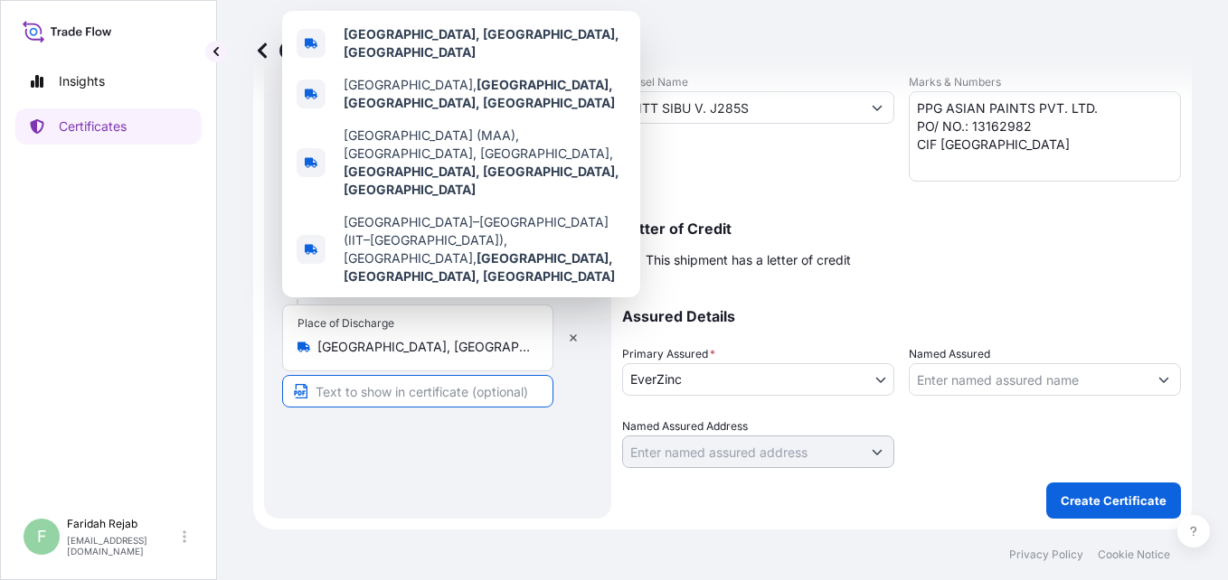
click at [406, 392] on input "Text to appear on certificate" at bounding box center [417, 391] width 271 height 33
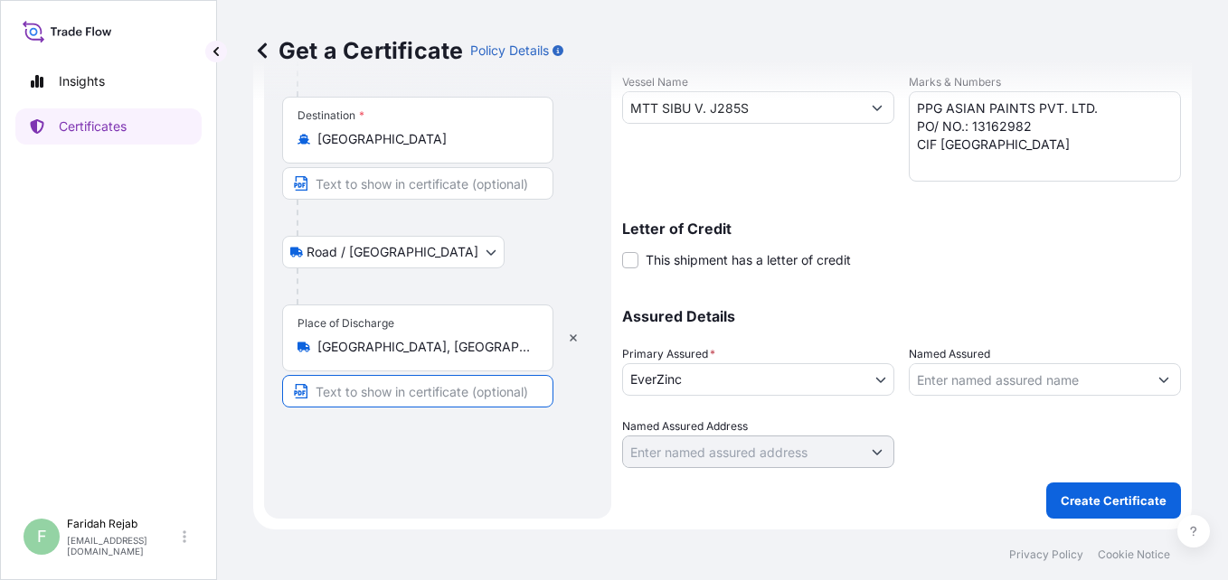
click at [482, 354] on input "[GEOGRAPHIC_DATA], [GEOGRAPHIC_DATA], [GEOGRAPHIC_DATA]" at bounding box center [423, 347] width 213 height 18
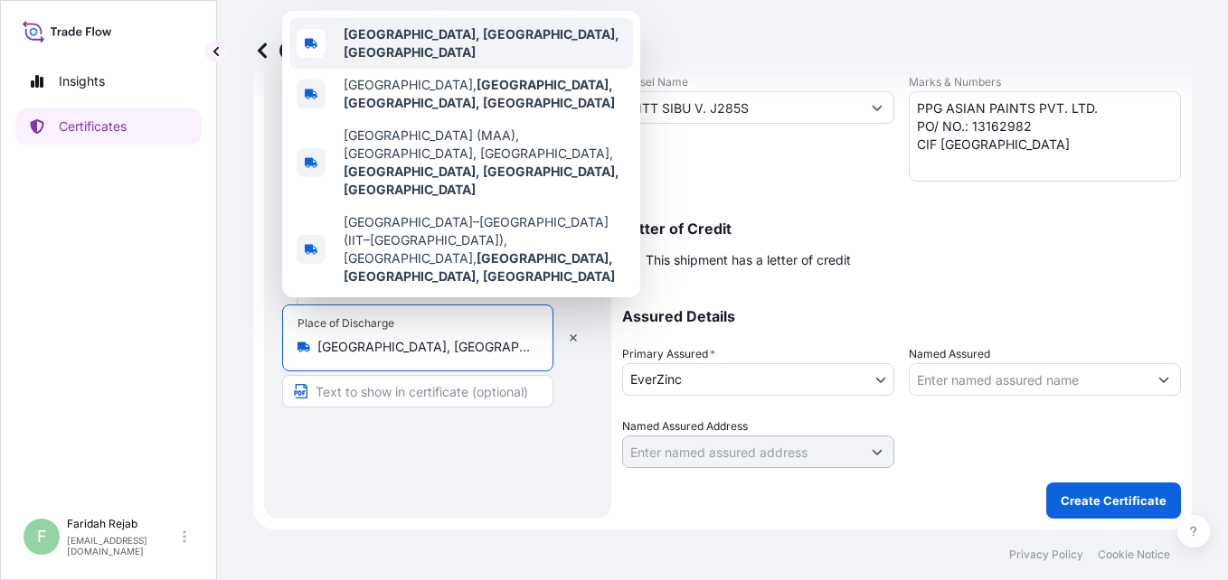
click at [421, 43] on b "[GEOGRAPHIC_DATA], [GEOGRAPHIC_DATA], [GEOGRAPHIC_DATA]" at bounding box center [482, 42] width 276 height 33
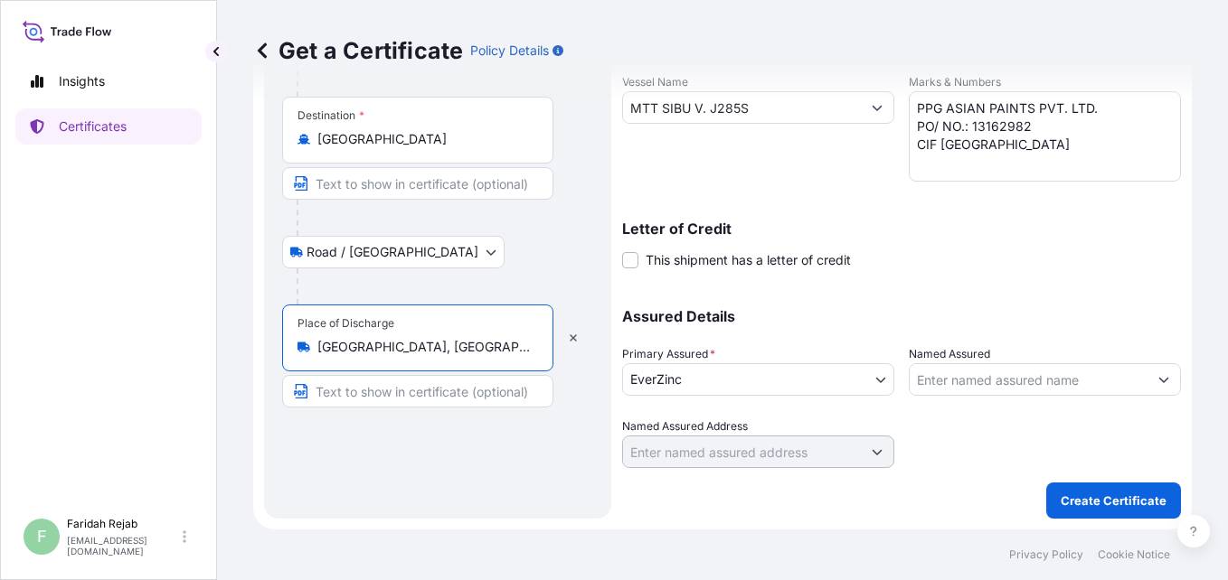
click at [391, 467] on div "Route Details Reset Route Details Cover door to port - Add loading place Place …" at bounding box center [437, 131] width 311 height 739
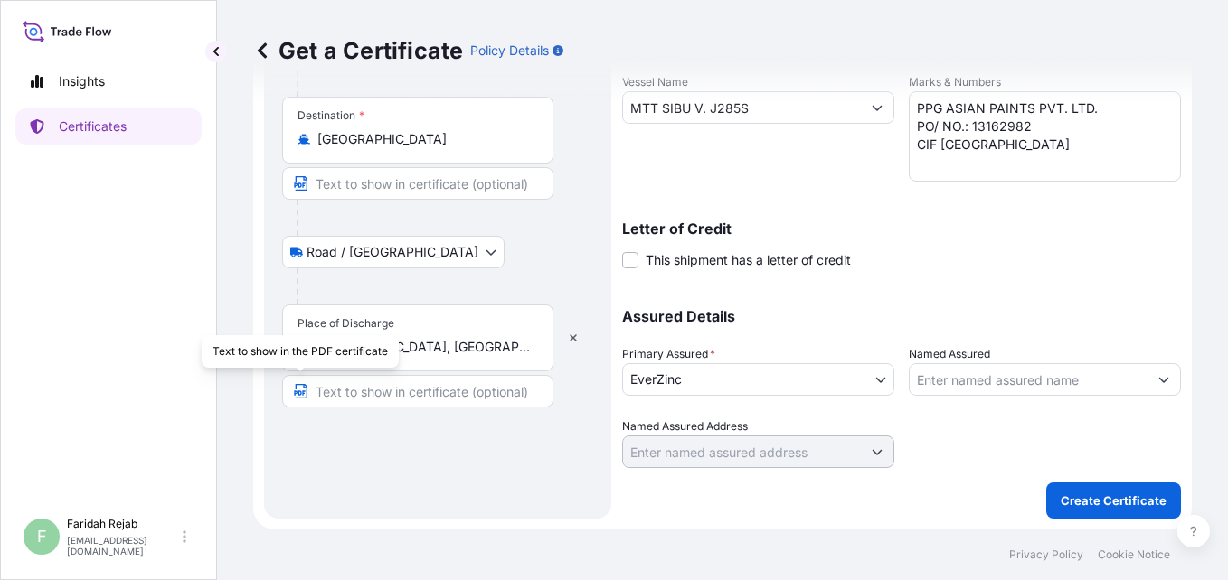
click at [297, 395] on icon "button" at bounding box center [300, 391] width 14 height 14
click at [385, 401] on input "Text to appear on certificate" at bounding box center [417, 391] width 271 height 33
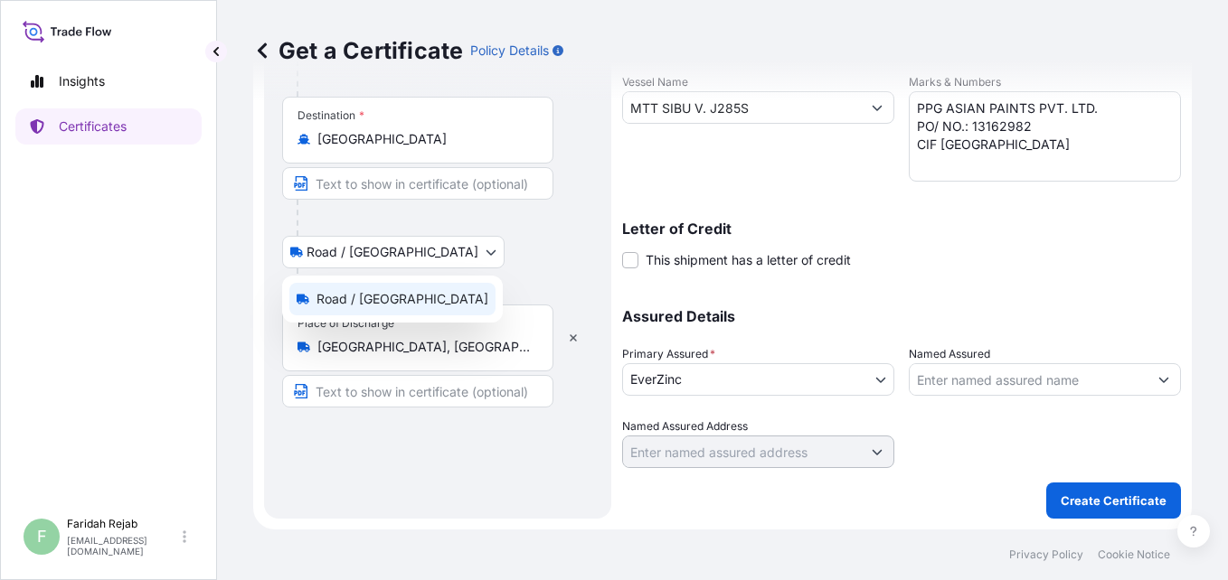
click at [392, 249] on body "Insights Certificates F [PERSON_NAME] [EMAIL_ADDRESS][DOMAIN_NAME] Get a Certif…" at bounding box center [614, 290] width 1228 height 580
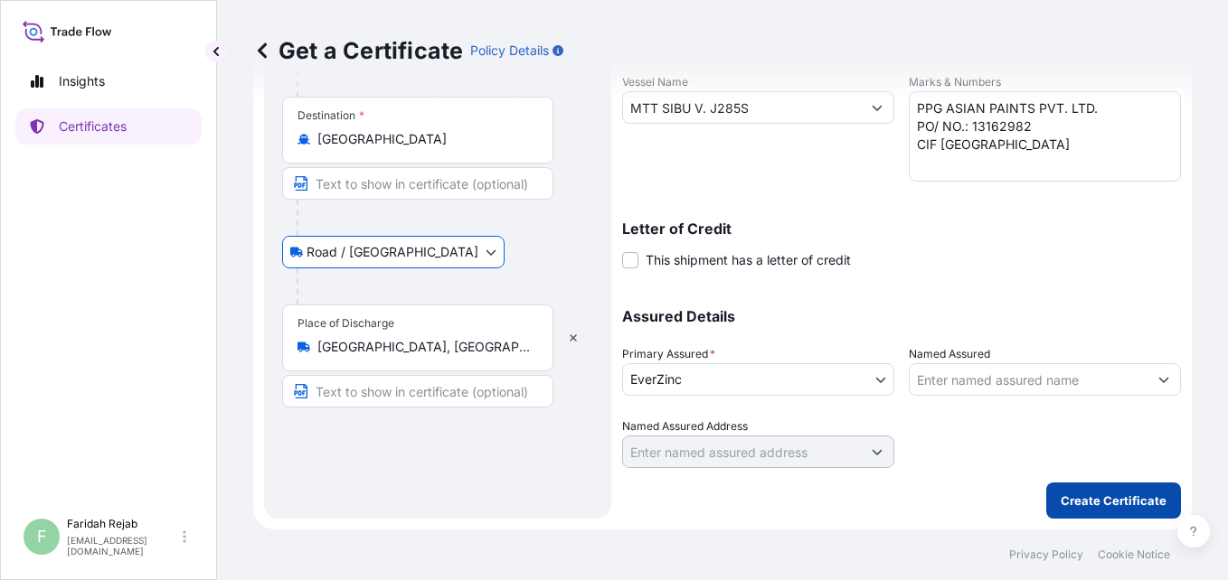
click at [1095, 502] on p "Create Certificate" at bounding box center [1114, 501] width 106 height 18
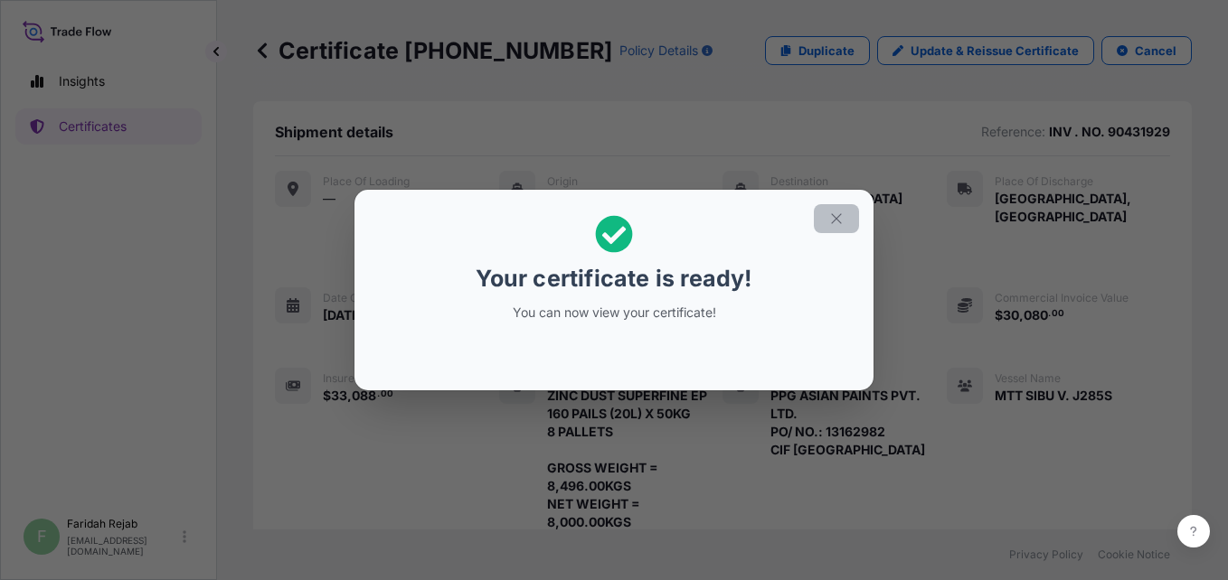
click at [841, 221] on icon "button" at bounding box center [836, 219] width 16 height 16
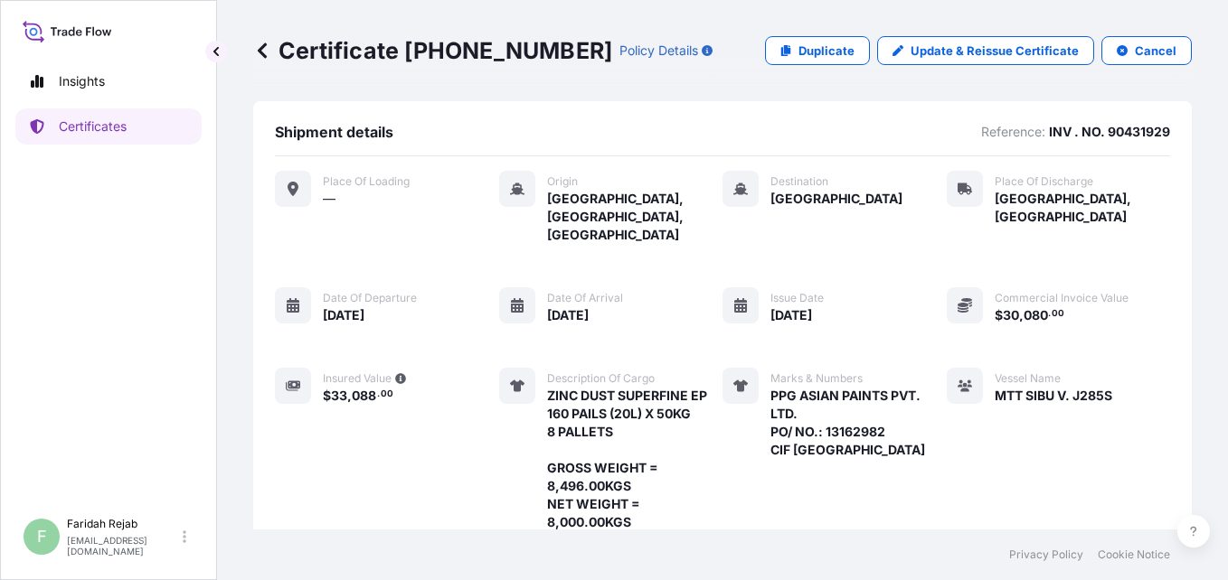
click at [739, 185] on icon at bounding box center [740, 189] width 14 height 14
drag, startPoint x: 968, startPoint y: 145, endPoint x: 1031, endPoint y: 335, distance: 200.7
click at [1031, 335] on div "Place of Loading — Origin [GEOGRAPHIC_DATA], [GEOGRAPHIC_DATA], [GEOGRAPHIC_DAT…" at bounding box center [722, 351] width 895 height 361
click at [82, 124] on p "Certificates" at bounding box center [93, 127] width 68 height 18
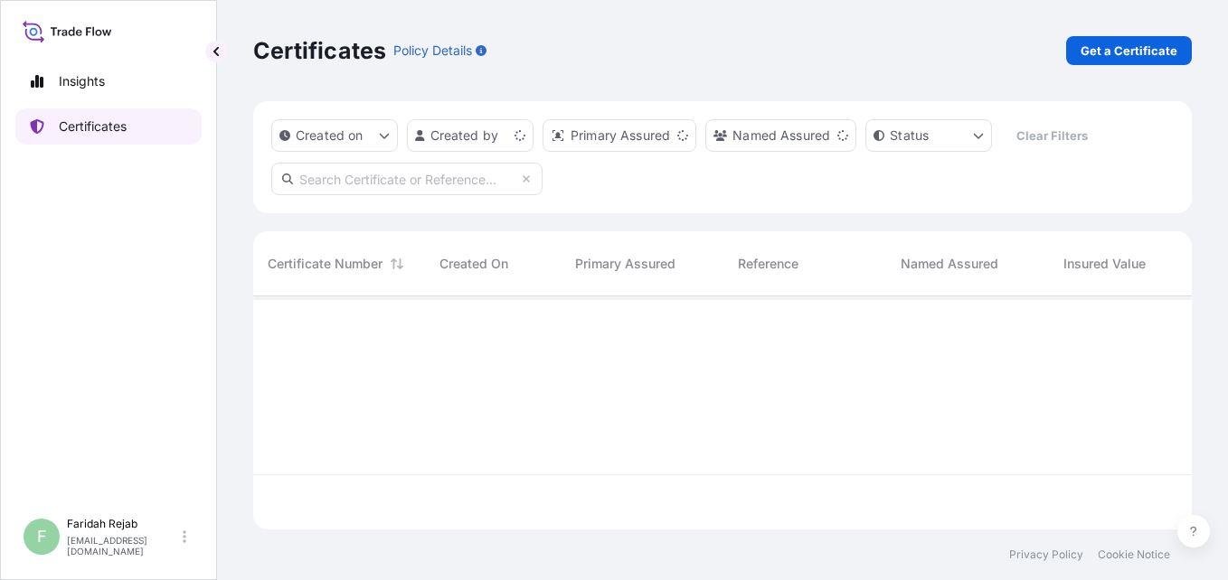
scroll to position [230, 925]
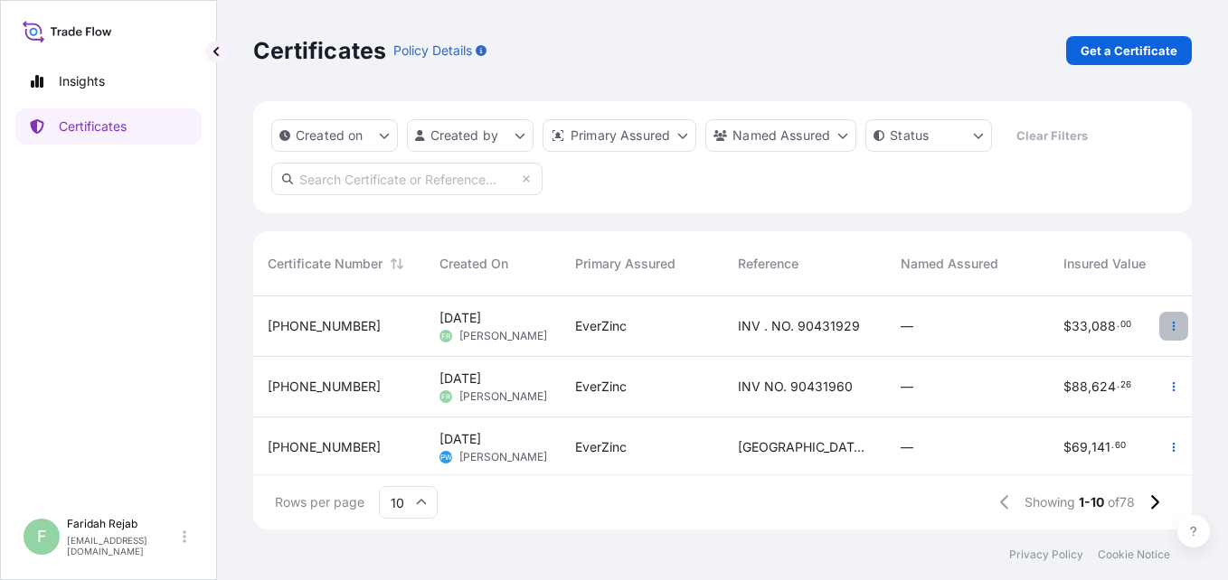
click at [1168, 328] on icon "button" at bounding box center [1173, 326] width 11 height 11
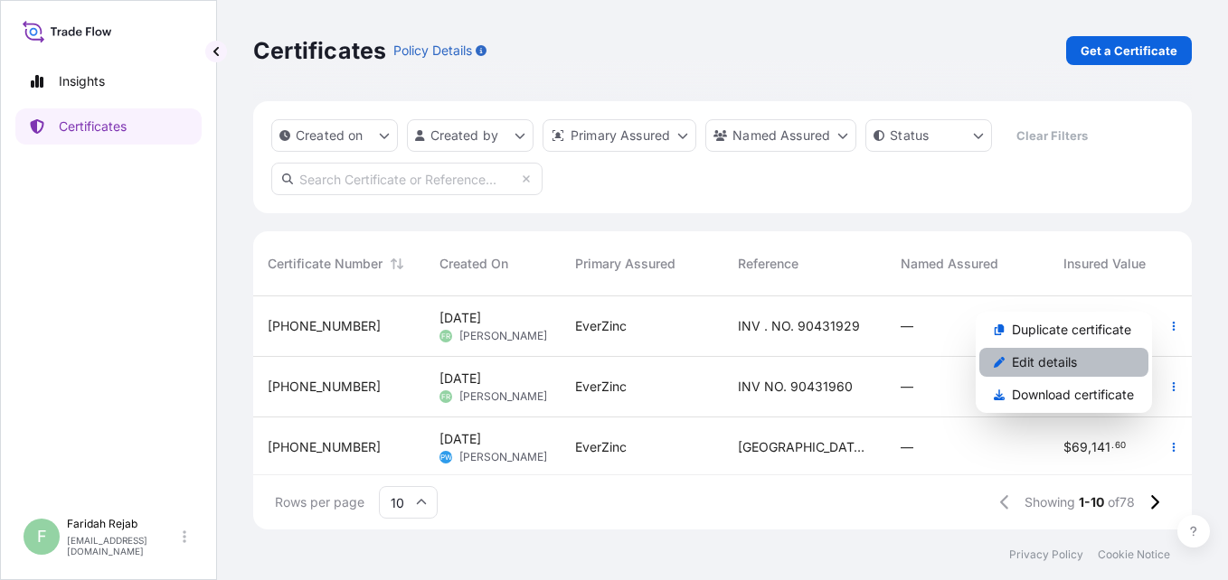
click at [1032, 370] on p "Edit details" at bounding box center [1044, 363] width 65 height 18
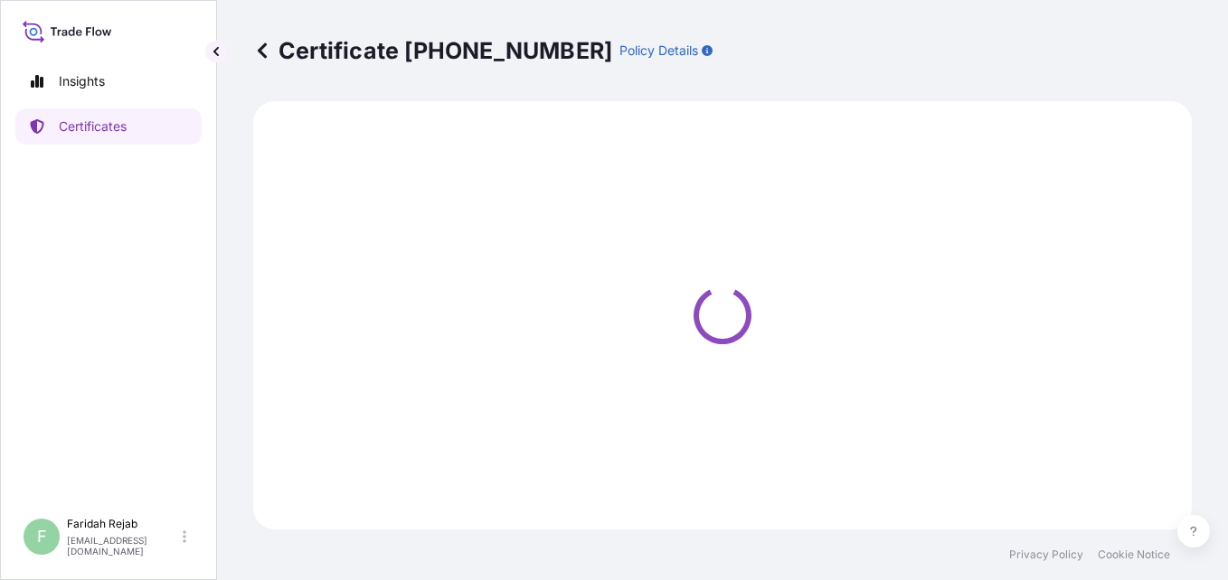
select select "Ocean Vessel"
select select "Road / [GEOGRAPHIC_DATA]"
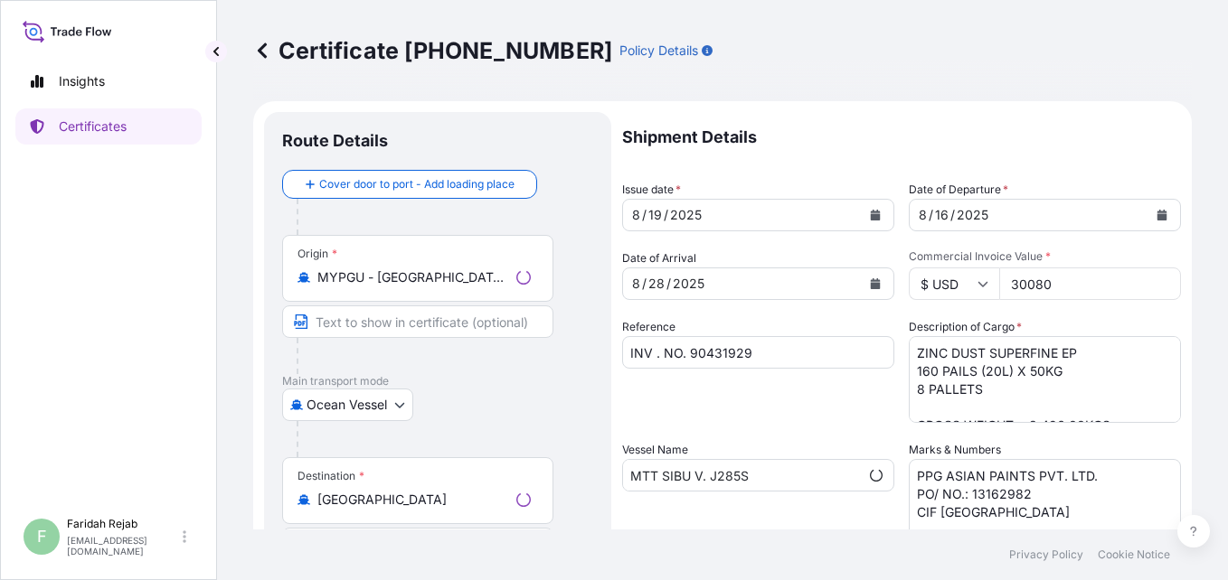
select select "31493"
click at [382, 495] on input "[GEOGRAPHIC_DATA]" at bounding box center [423, 500] width 213 height 18
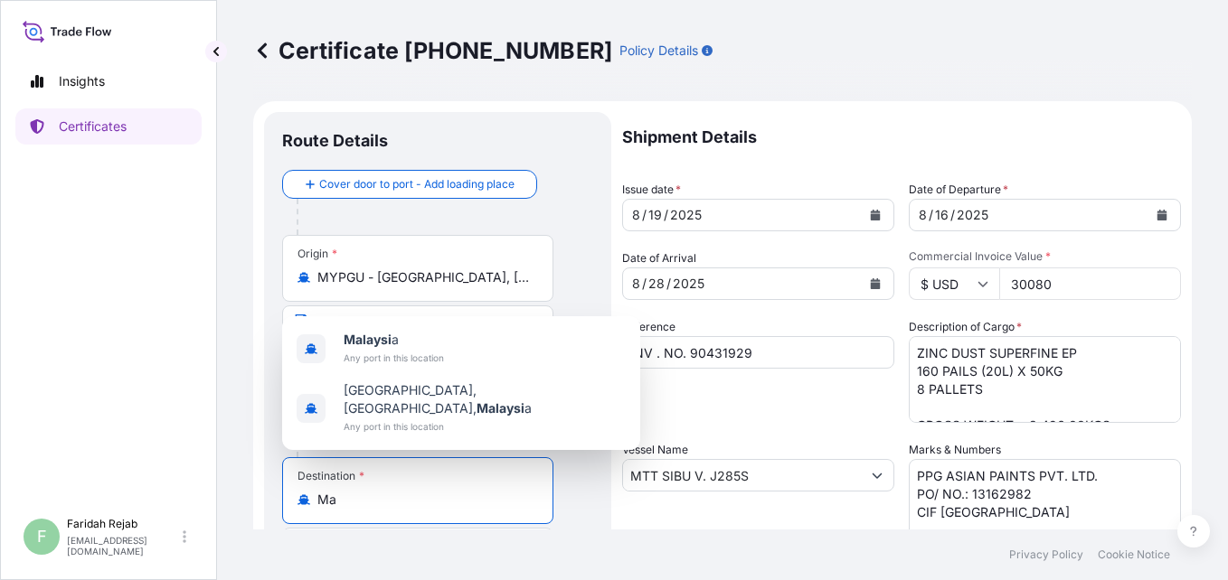
type input "M"
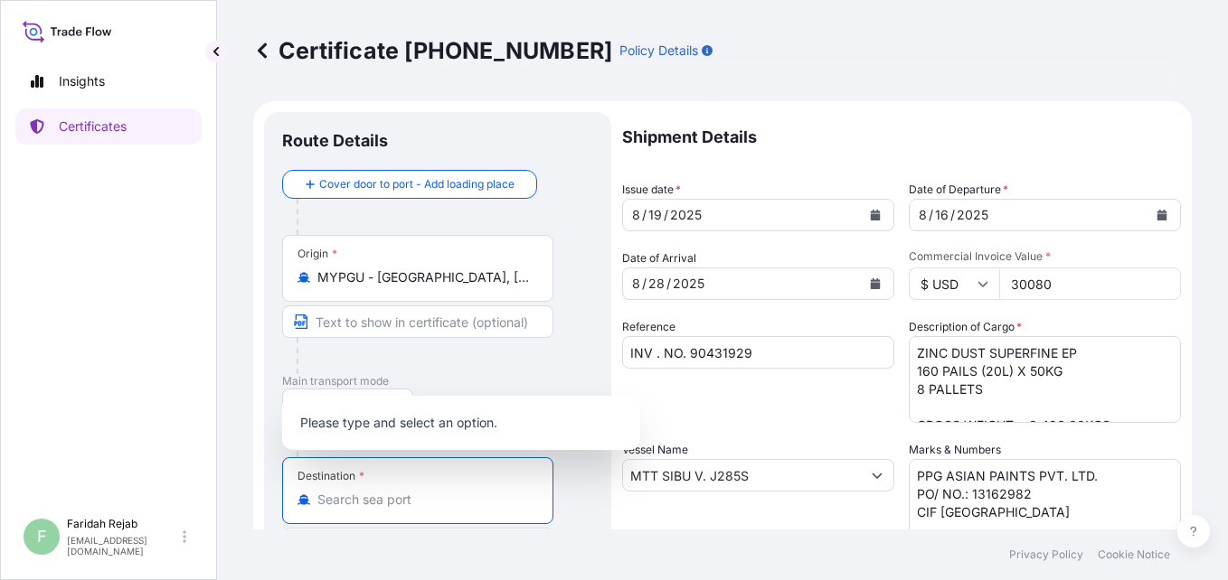
type input "[GEOGRAPHIC_DATA]"
click at [563, 349] on div "Origin * MYPGU - [GEOGRAPHIC_DATA], [GEOGRAPHIC_DATA], [GEOGRAPHIC_DATA]" at bounding box center [437, 304] width 311 height 139
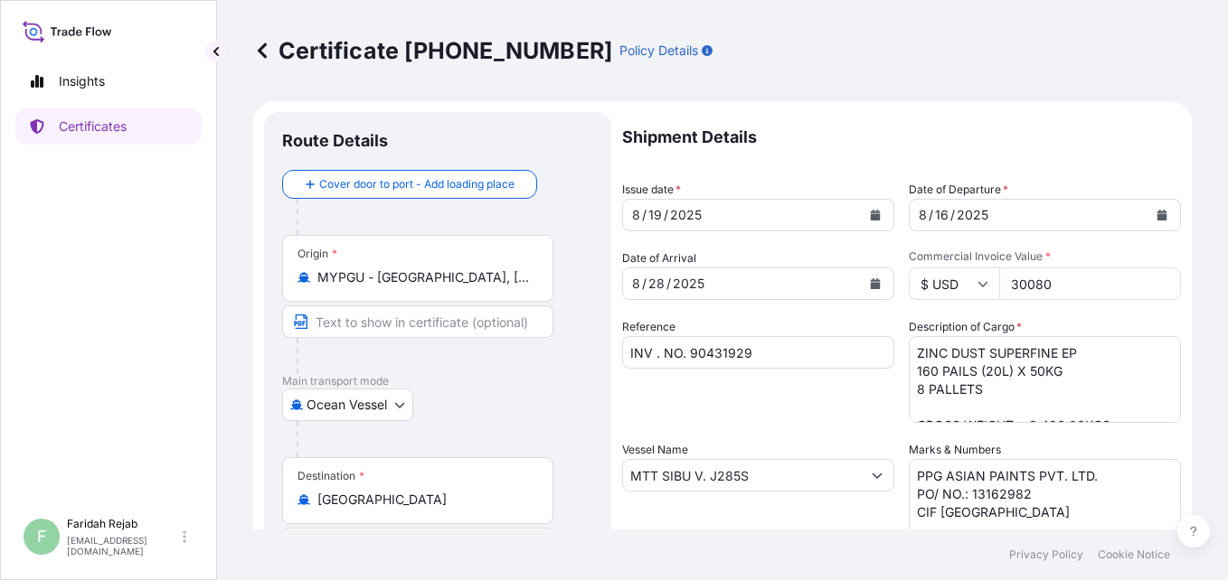
click at [424, 323] on input "Text to appear on certificate" at bounding box center [417, 322] width 271 height 33
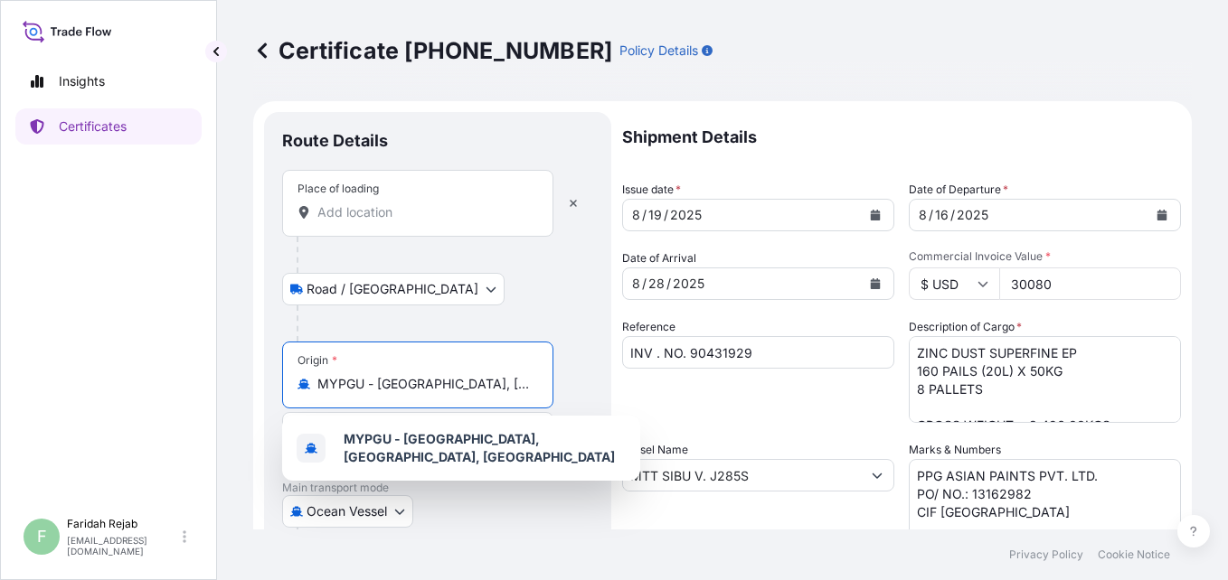
click at [477, 382] on input "MYPGU - [GEOGRAPHIC_DATA], [GEOGRAPHIC_DATA], [GEOGRAPHIC_DATA]" at bounding box center [423, 384] width 213 height 18
click at [386, 379] on input "MYPGU - [GEOGRAPHIC_DATA], [GEOGRAPHIC_DATA], [GEOGRAPHIC_DATA]" at bounding box center [423, 384] width 213 height 18
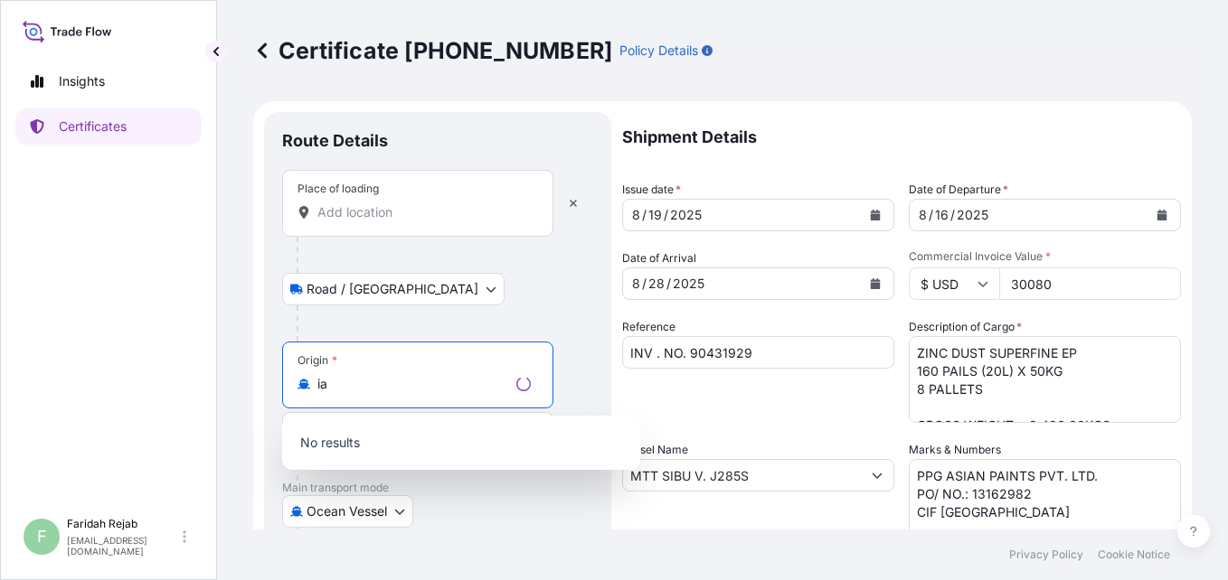
type input "a"
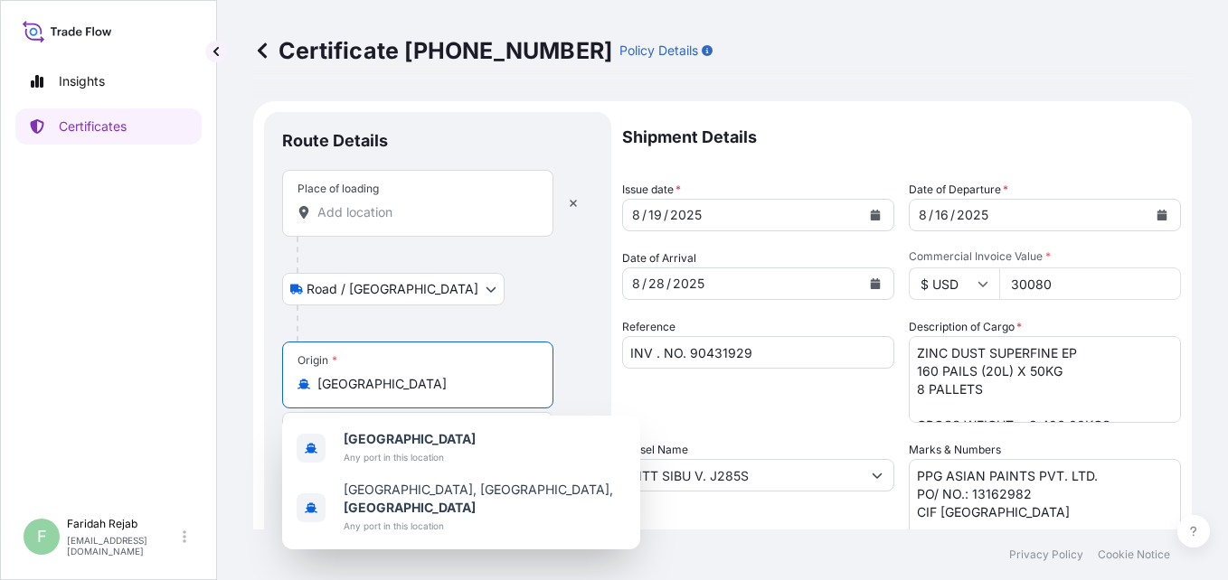
click at [357, 379] on input "[GEOGRAPHIC_DATA]" at bounding box center [423, 384] width 213 height 18
type input "MYPGU - [GEOGRAPHIC_DATA], [GEOGRAPHIC_DATA], [GEOGRAPHIC_DATA]"
click at [386, 197] on div "Place of loading" at bounding box center [417, 203] width 271 height 67
click at [386, 203] on input "Place of loading" at bounding box center [423, 212] width 213 height 18
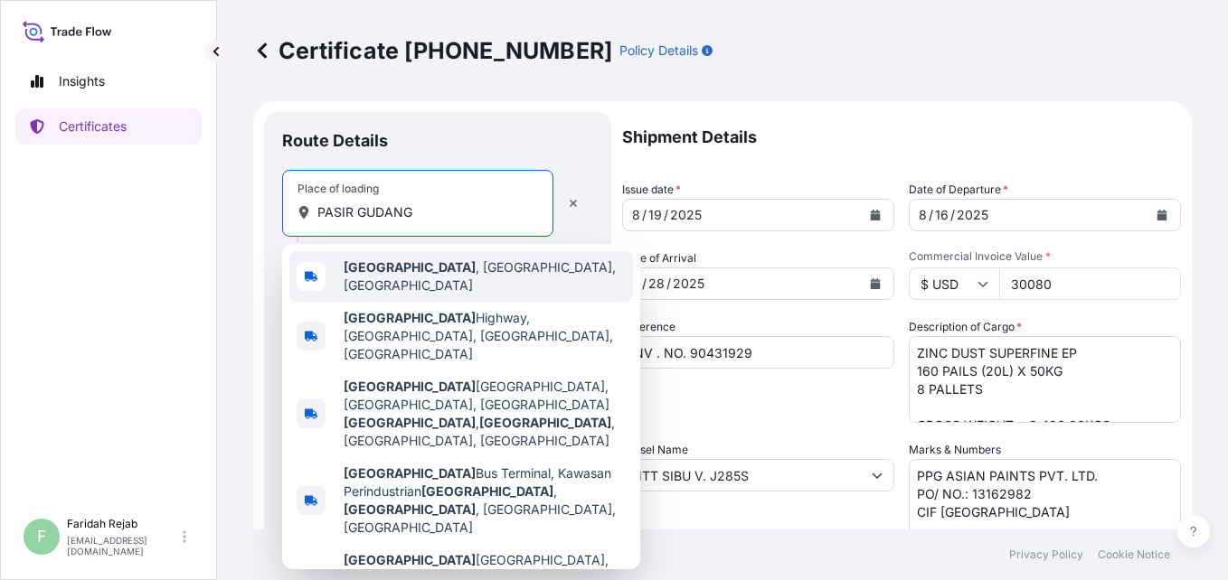
click at [410, 275] on b "[GEOGRAPHIC_DATA]" at bounding box center [410, 266] width 132 height 15
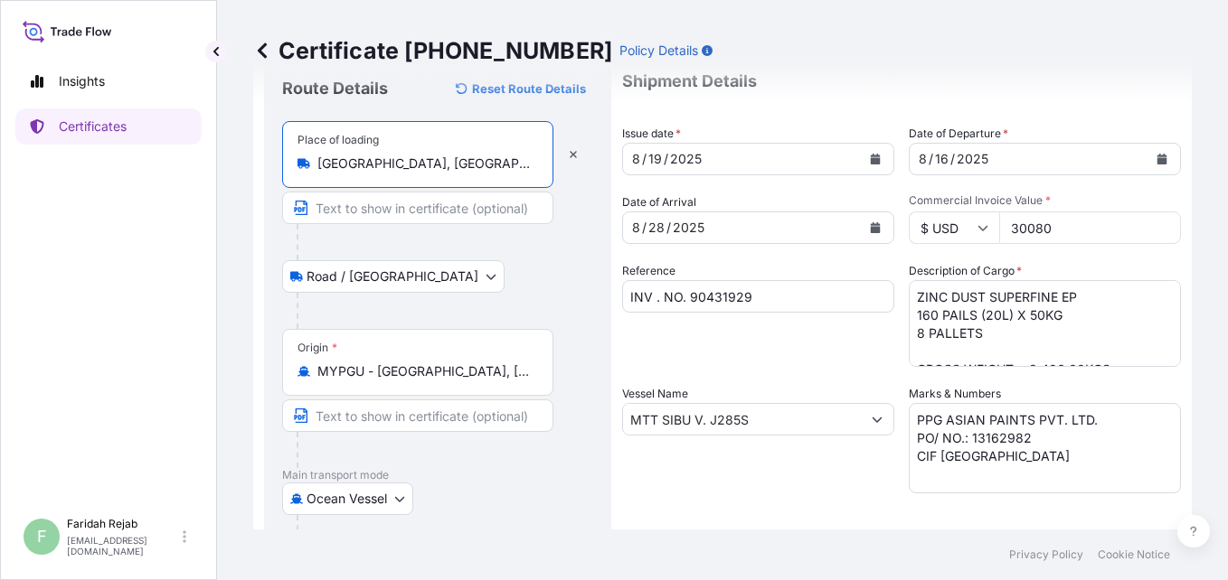
scroll to position [72, 0]
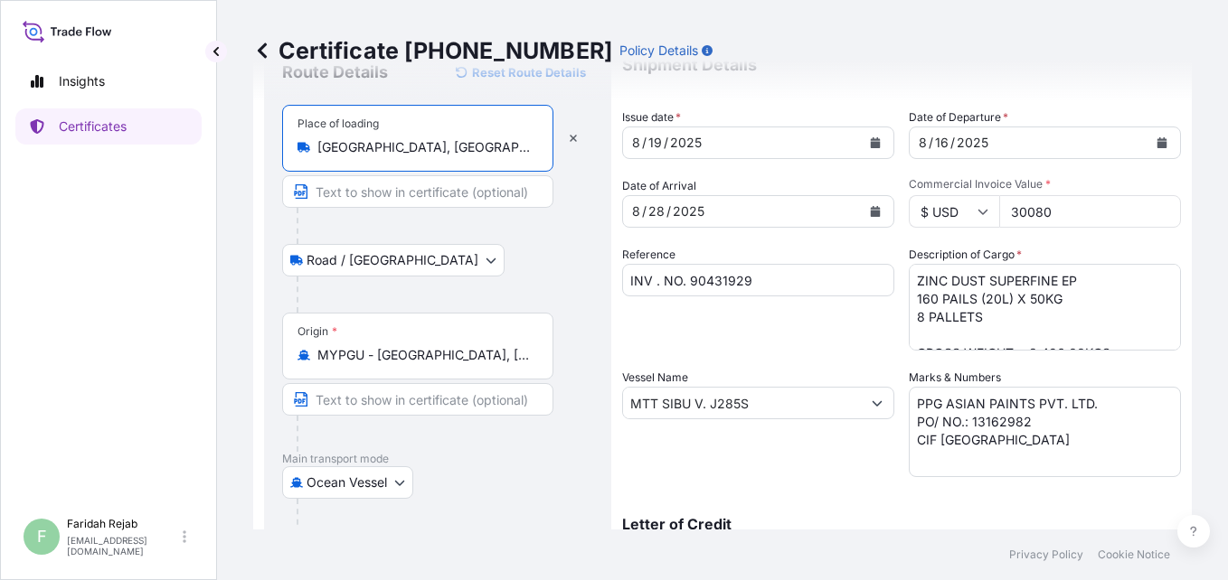
type input "[GEOGRAPHIC_DATA], [GEOGRAPHIC_DATA], [GEOGRAPHIC_DATA]"
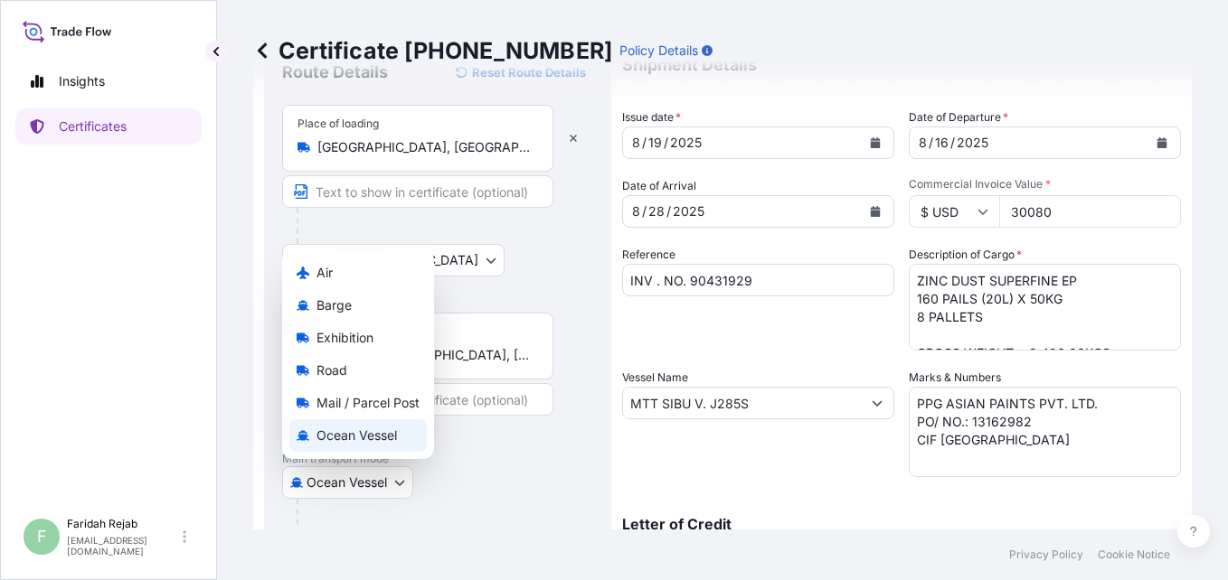
click at [340, 477] on body "1 option available. 0 options available. 5 options available. Insights Certific…" at bounding box center [614, 290] width 1228 height 580
click at [332, 431] on span "Ocean Vessel" at bounding box center [356, 436] width 80 height 18
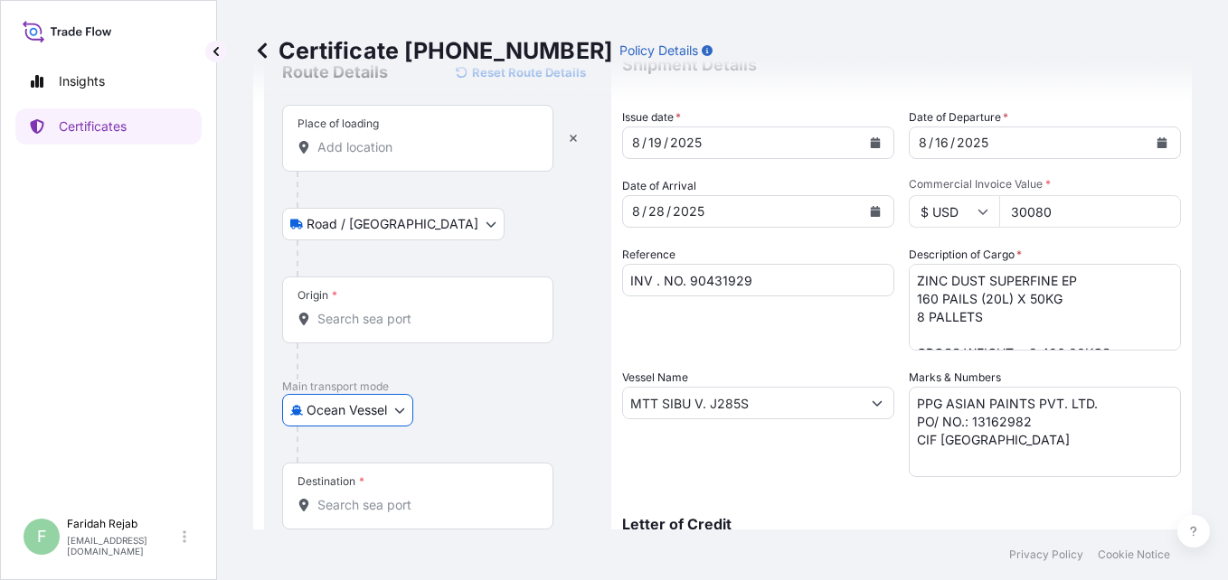
click at [346, 499] on input "Destination *" at bounding box center [423, 505] width 213 height 18
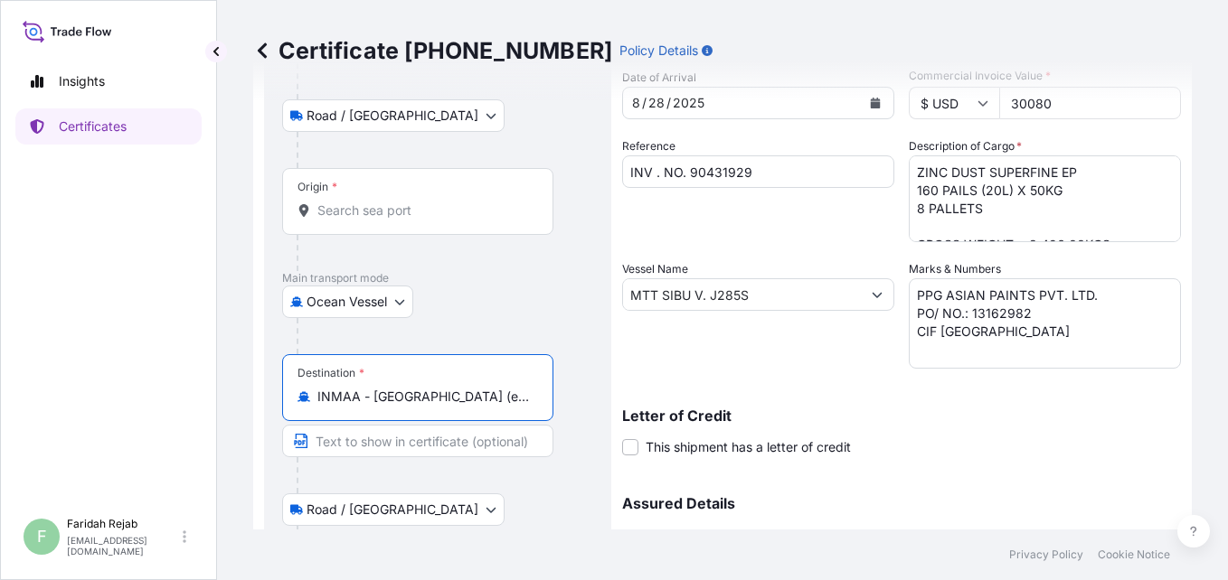
scroll to position [368, 0]
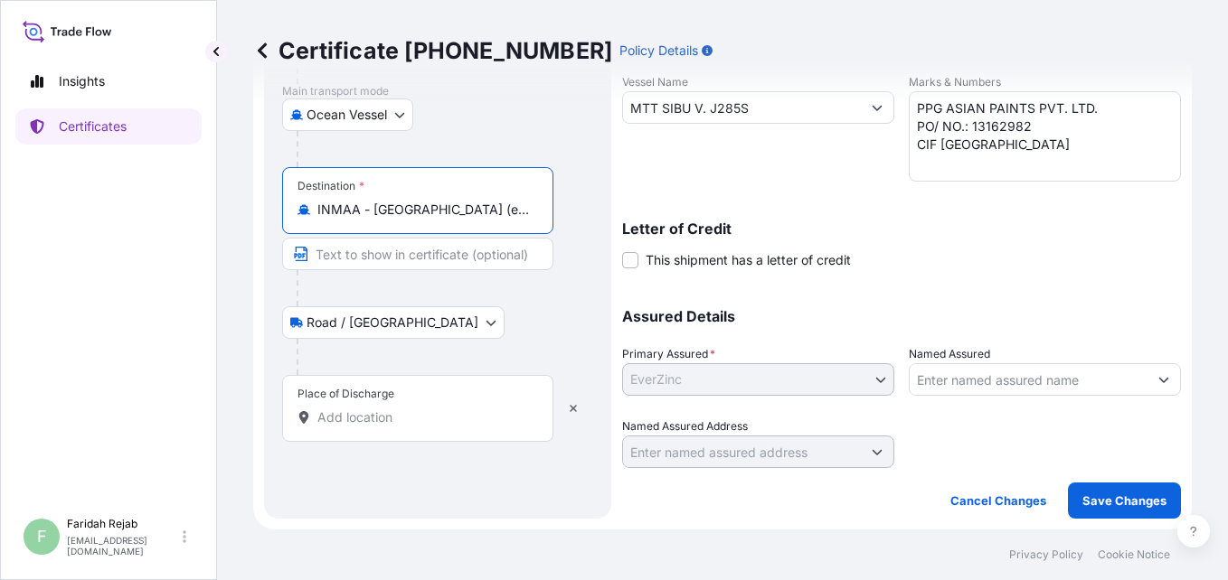
type input "INMAA - [GEOGRAPHIC_DATA] (ex [GEOGRAPHIC_DATA]), [GEOGRAPHIC_DATA]"
click at [351, 413] on input "Place of Discharge" at bounding box center [423, 418] width 213 height 18
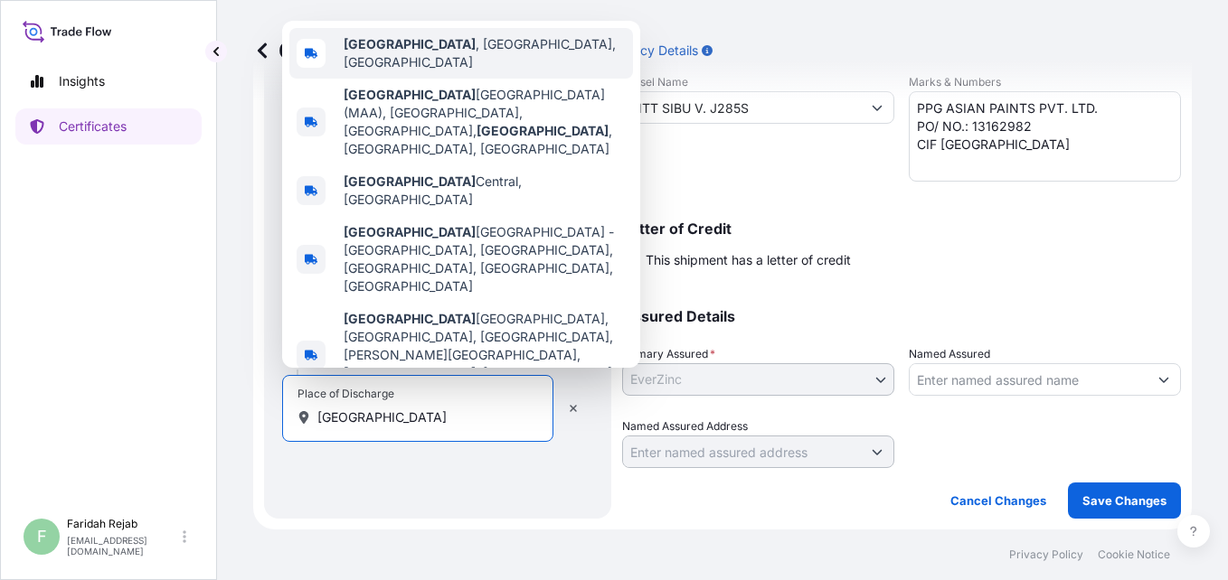
click at [447, 71] on span "[GEOGRAPHIC_DATA] , [GEOGRAPHIC_DATA], [GEOGRAPHIC_DATA]" at bounding box center [485, 53] width 282 height 36
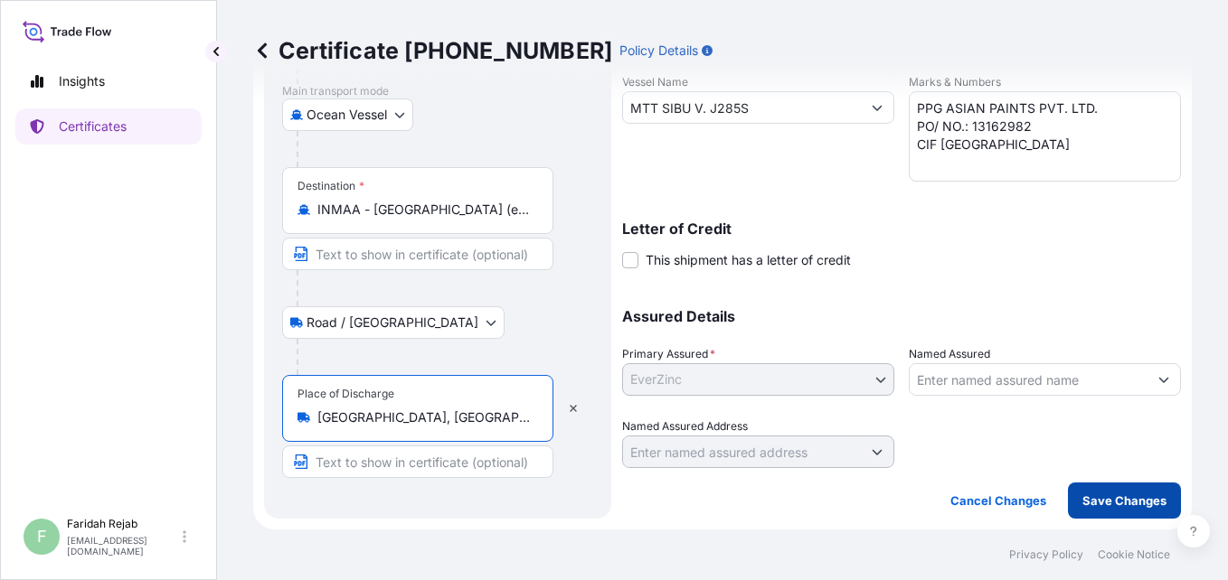
type input "[GEOGRAPHIC_DATA], [GEOGRAPHIC_DATA], [GEOGRAPHIC_DATA]"
click at [1118, 505] on p "Save Changes" at bounding box center [1124, 501] width 84 height 18
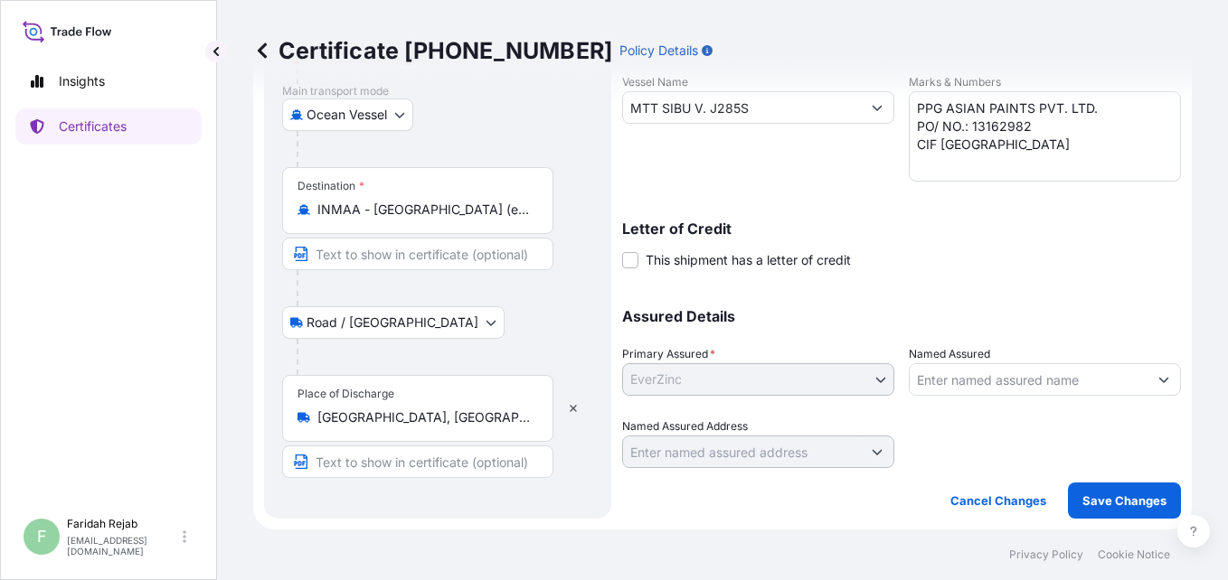
scroll to position [0, 0]
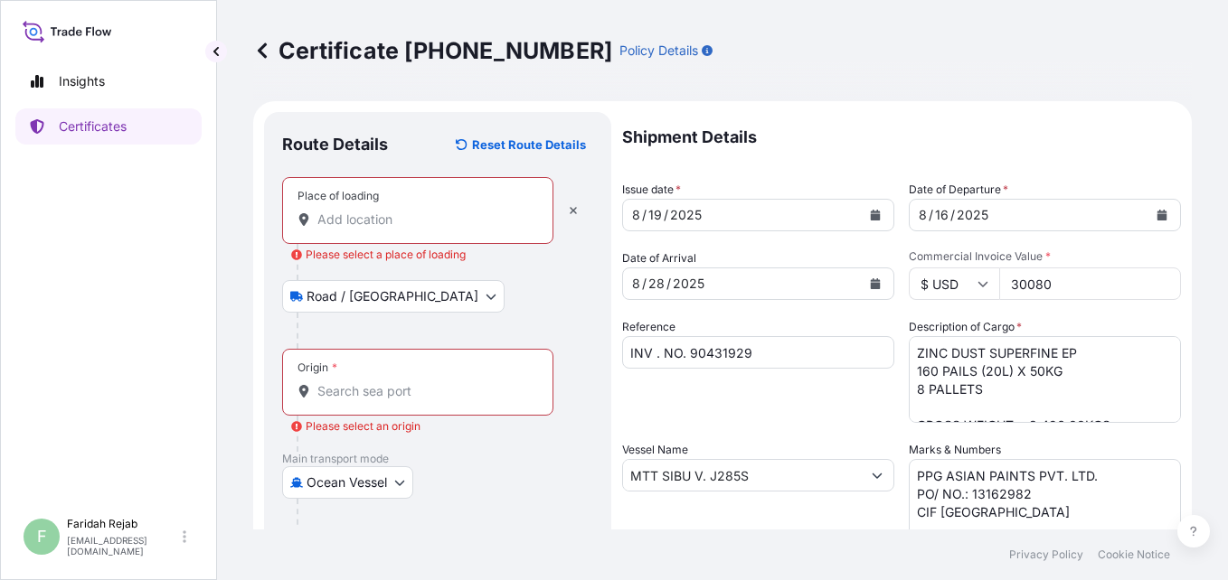
click at [357, 212] on input "Place of loading Please select a place of loading" at bounding box center [423, 220] width 213 height 18
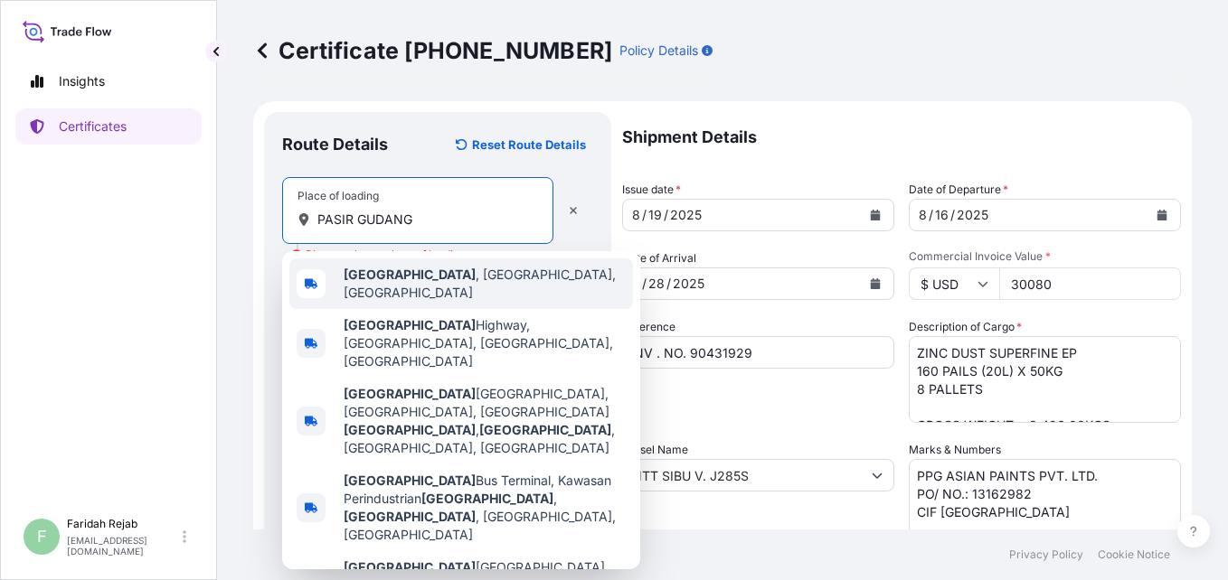
click at [388, 277] on b "[GEOGRAPHIC_DATA]" at bounding box center [410, 274] width 132 height 15
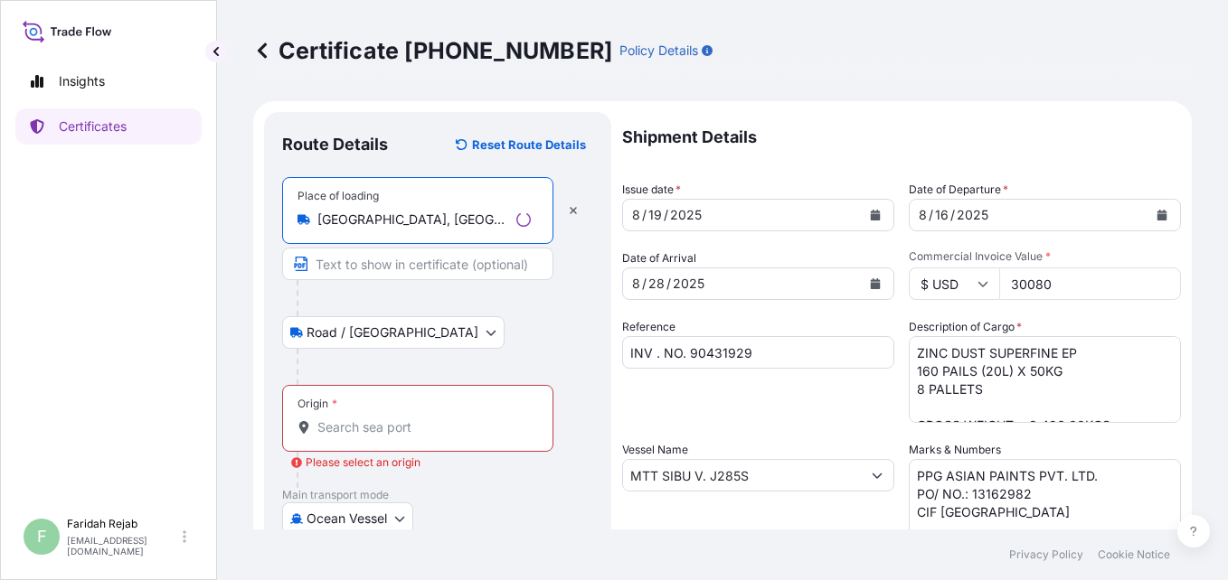
type input "[GEOGRAPHIC_DATA], [GEOGRAPHIC_DATA], [GEOGRAPHIC_DATA]"
click at [385, 422] on input "Origin * Please select an origin" at bounding box center [423, 428] width 213 height 18
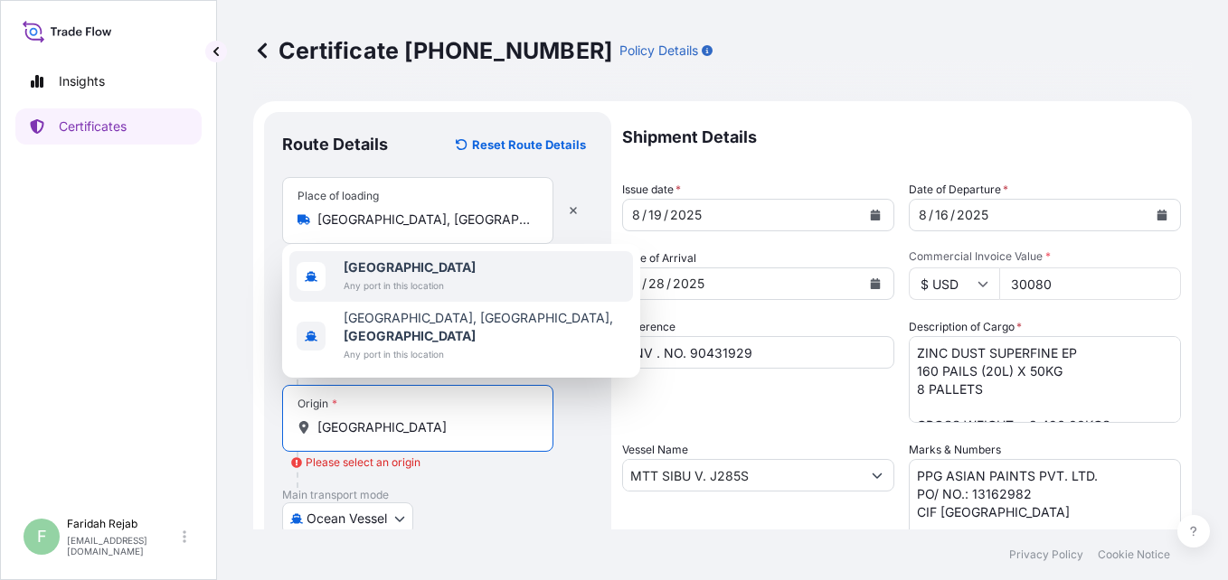
click at [382, 275] on b "[GEOGRAPHIC_DATA]" at bounding box center [410, 266] width 132 height 15
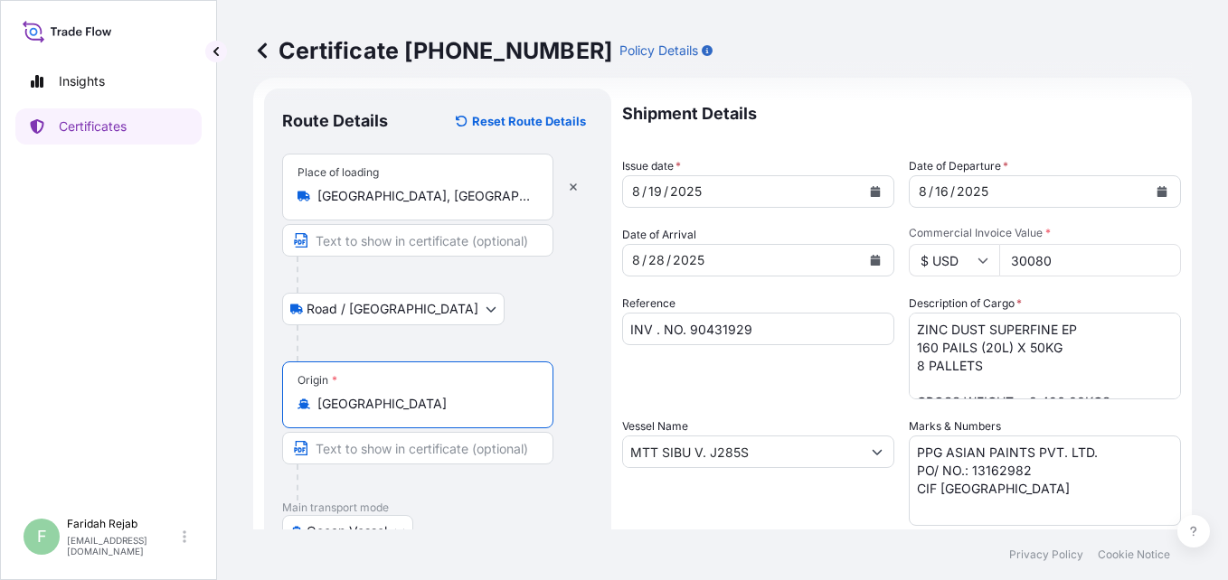
scroll to position [36, 0]
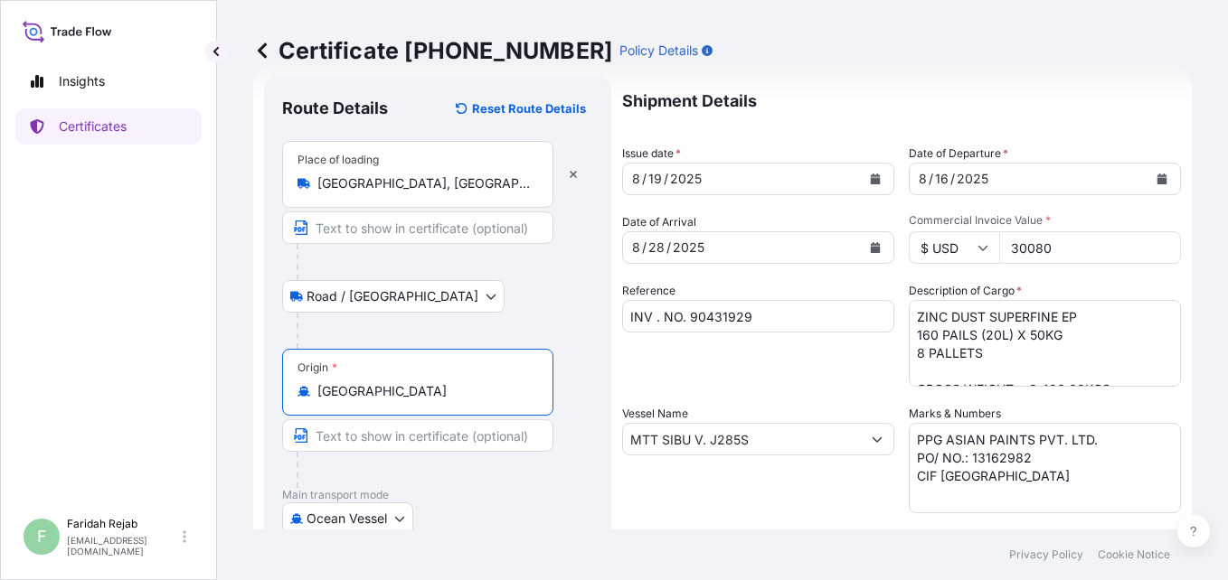
type input "[GEOGRAPHIC_DATA]"
click at [1213, 504] on div "Certificate [PHONE_NUMBER] Policy Details Route Details Reset Route Details Pla…" at bounding box center [722, 265] width 1011 height 530
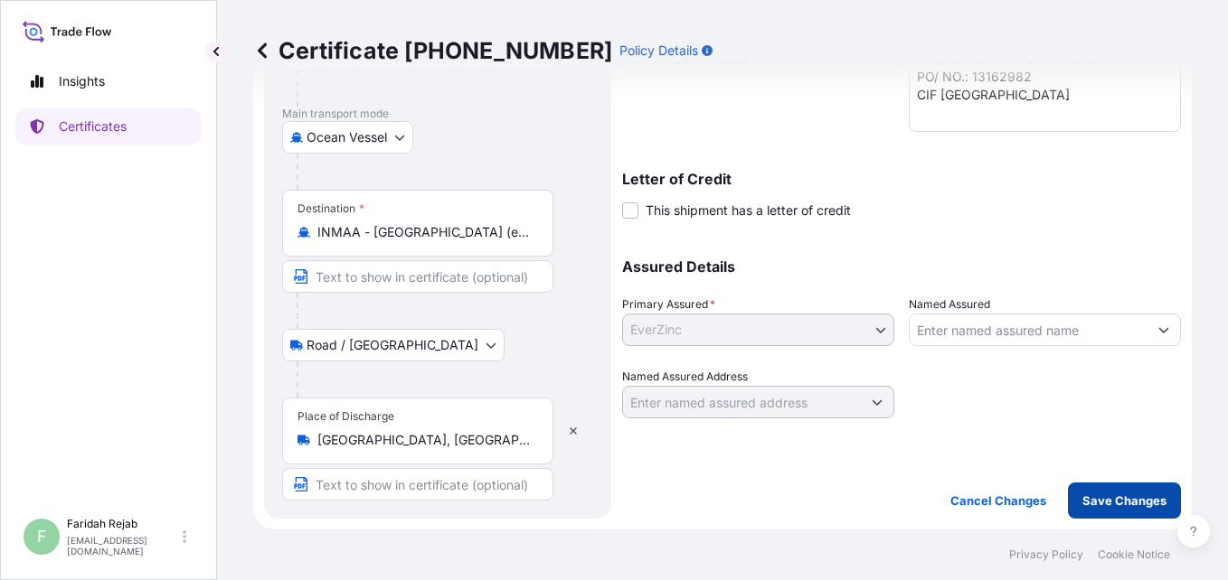
click at [1110, 486] on button "Save Changes" at bounding box center [1124, 501] width 113 height 36
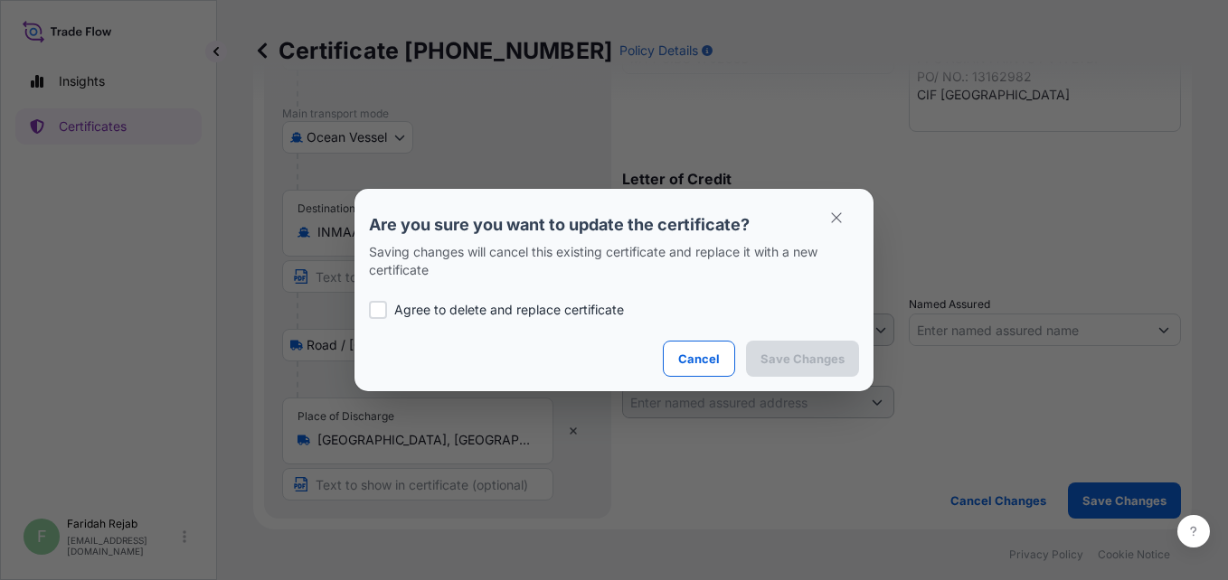
click at [382, 309] on div at bounding box center [378, 310] width 18 height 18
checkbox input "true"
click at [790, 357] on p "Save Changes" at bounding box center [802, 359] width 84 height 18
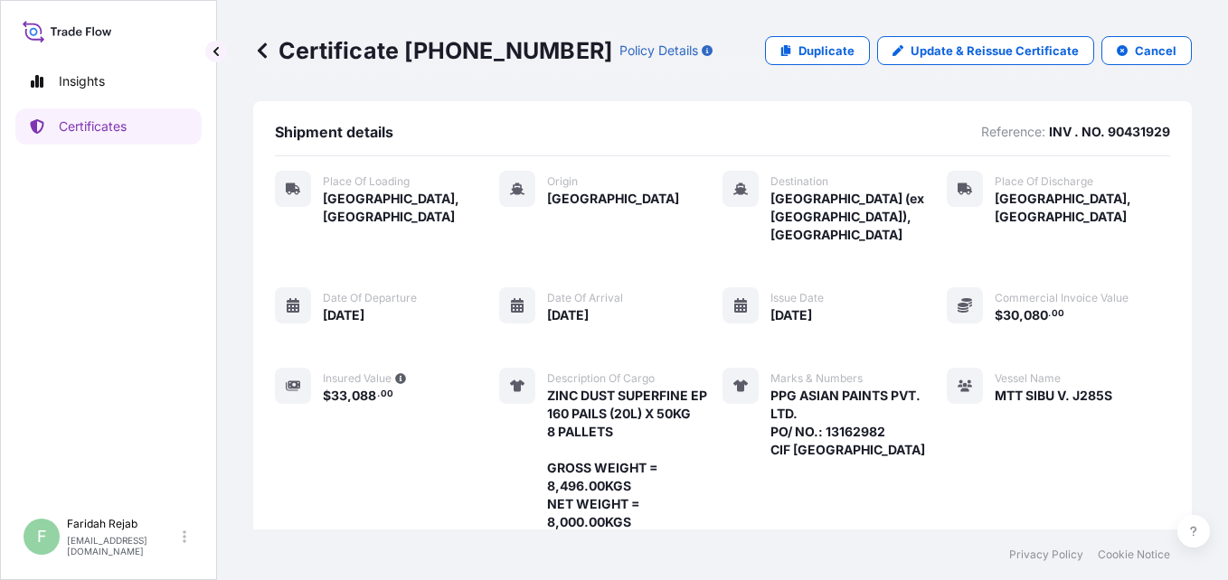
scroll to position [328, 0]
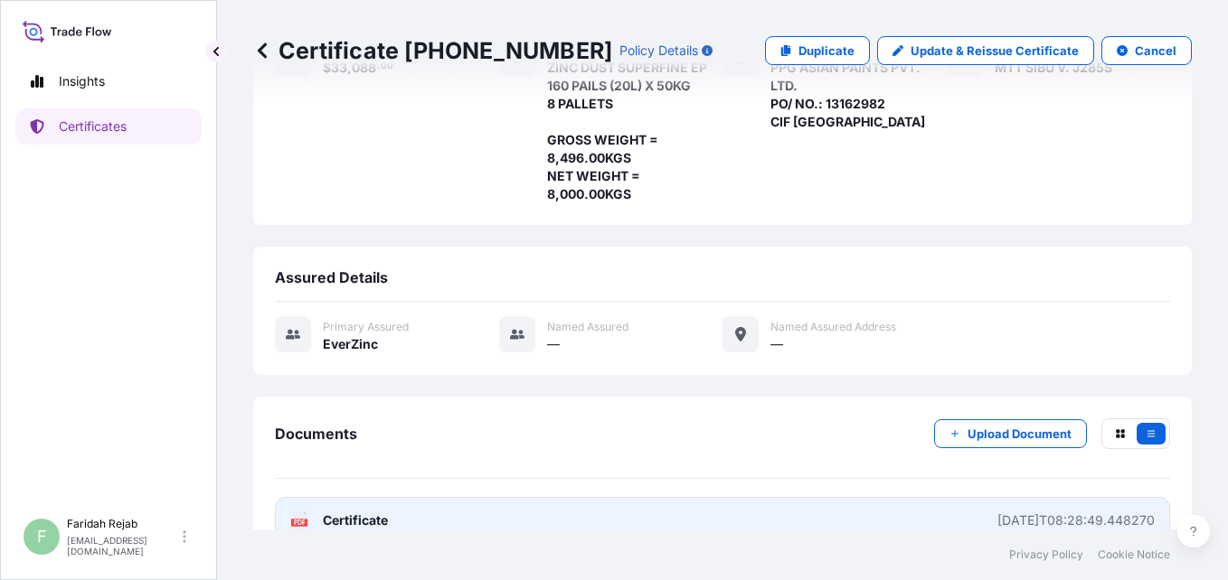
click at [299, 512] on icon at bounding box center [299, 521] width 15 height 18
